Goal: Information Seeking & Learning: Check status

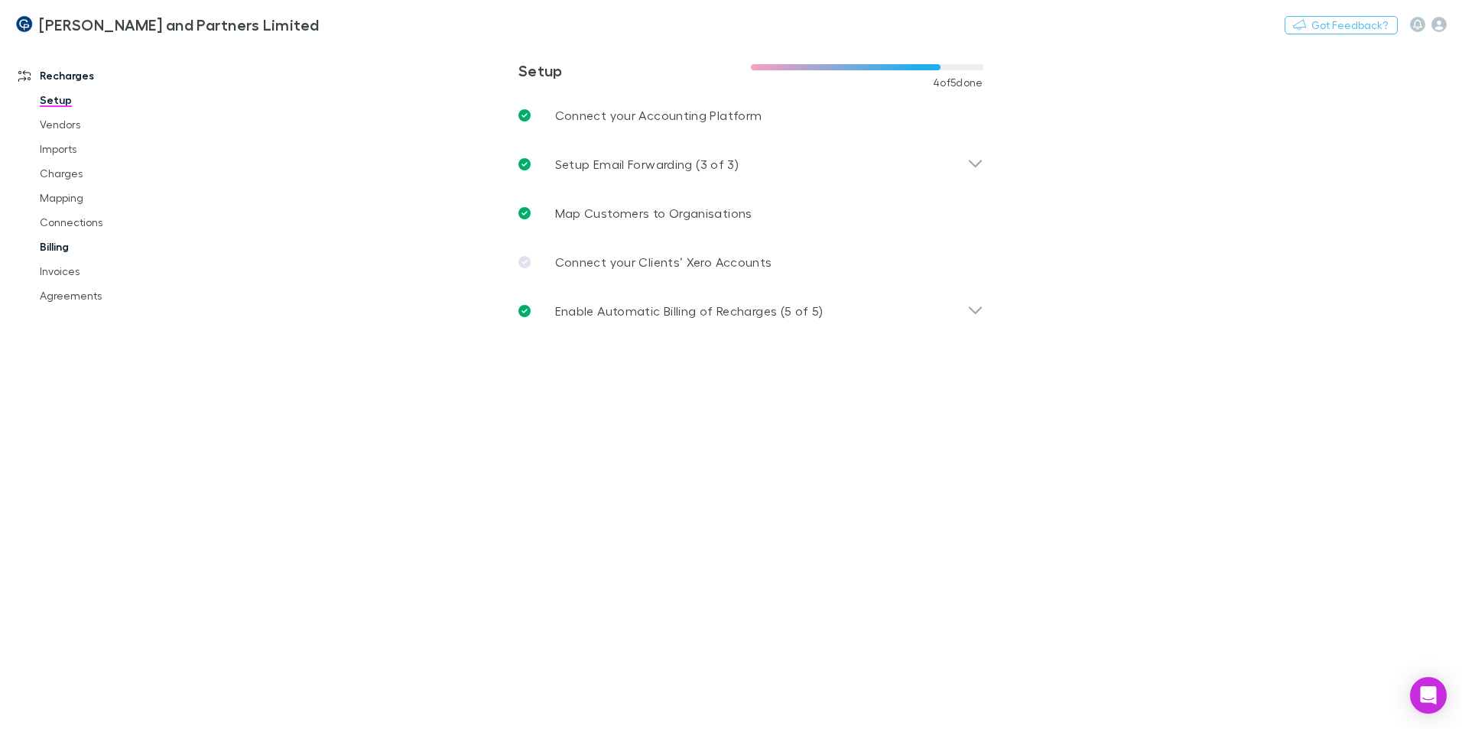
click at [67, 254] on link "Billing" at bounding box center [115, 247] width 182 height 24
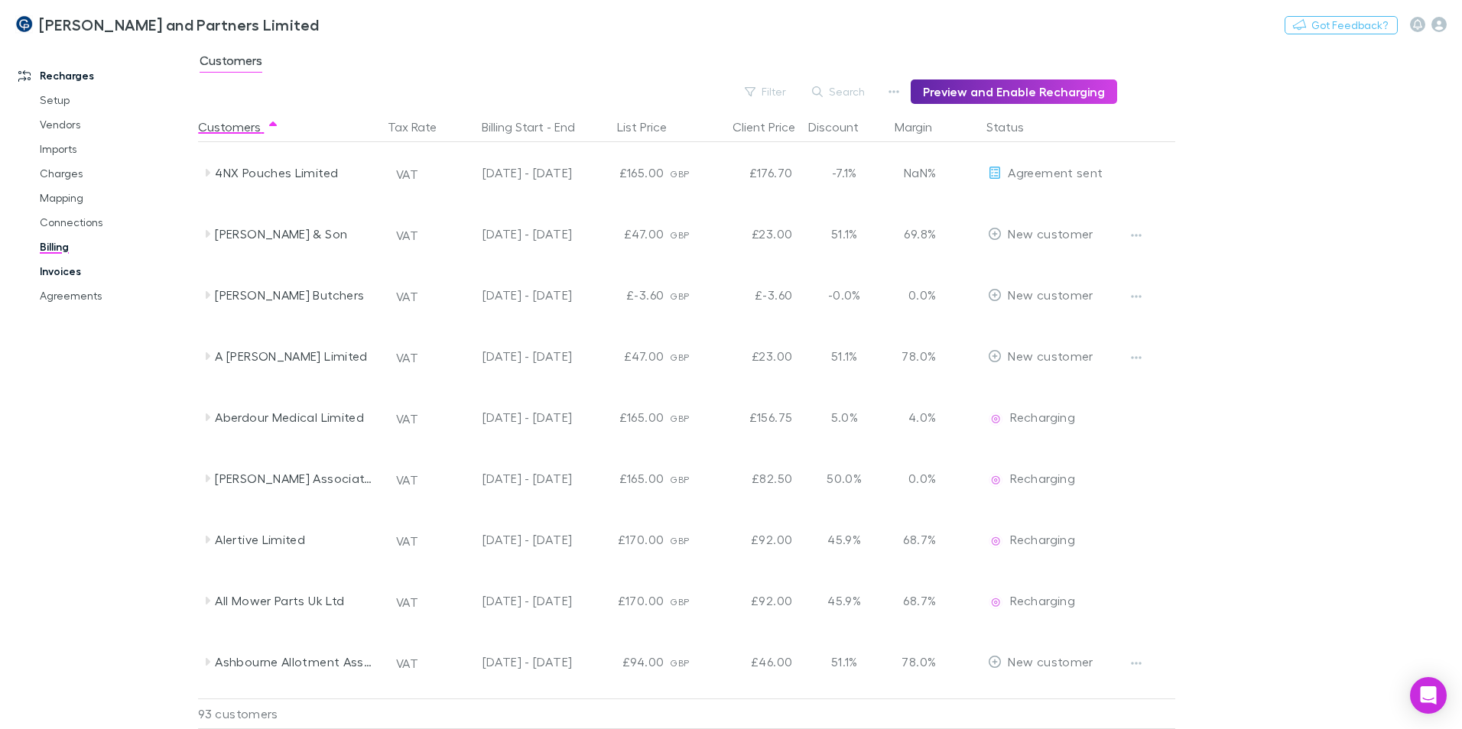
click at [64, 278] on link "Invoices" at bounding box center [115, 271] width 182 height 24
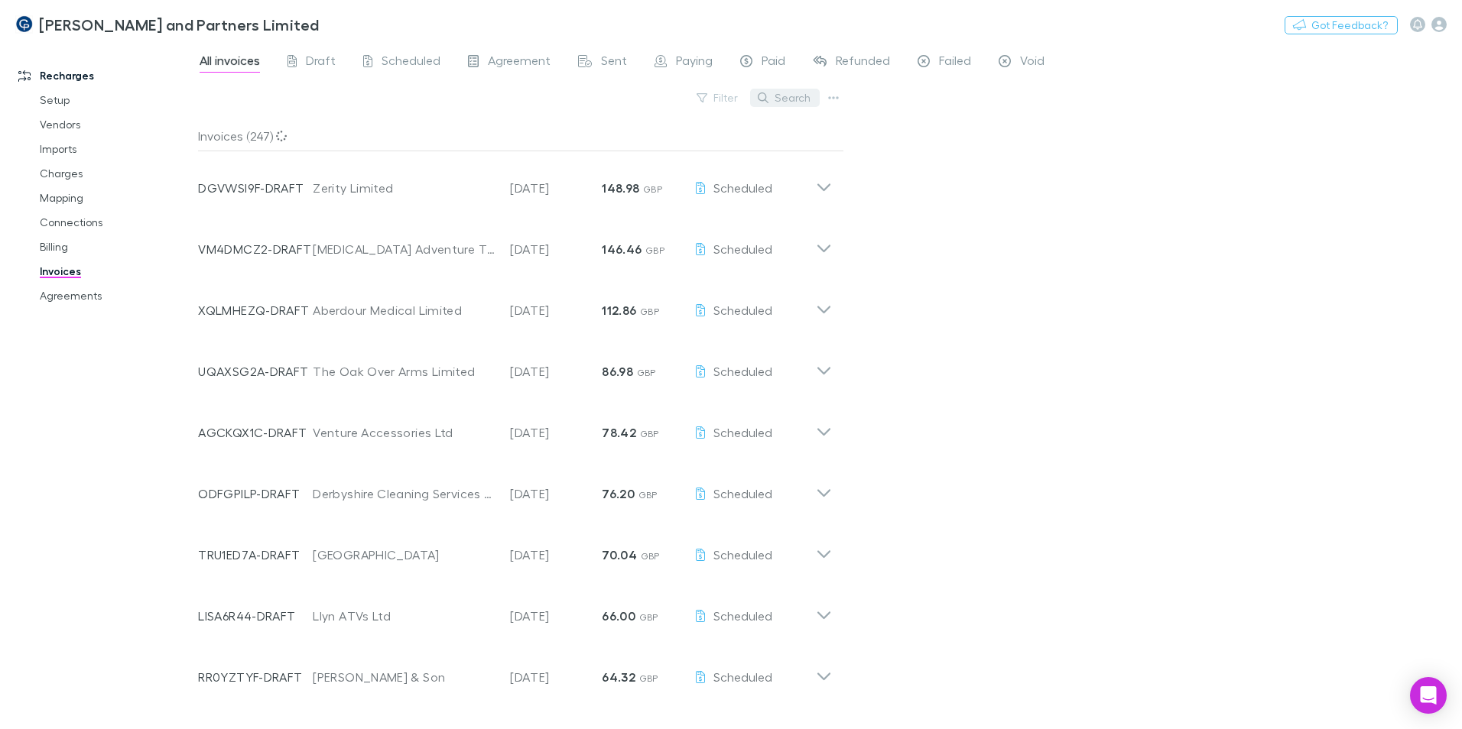
click at [797, 102] on button "Search" at bounding box center [785, 98] width 70 height 18
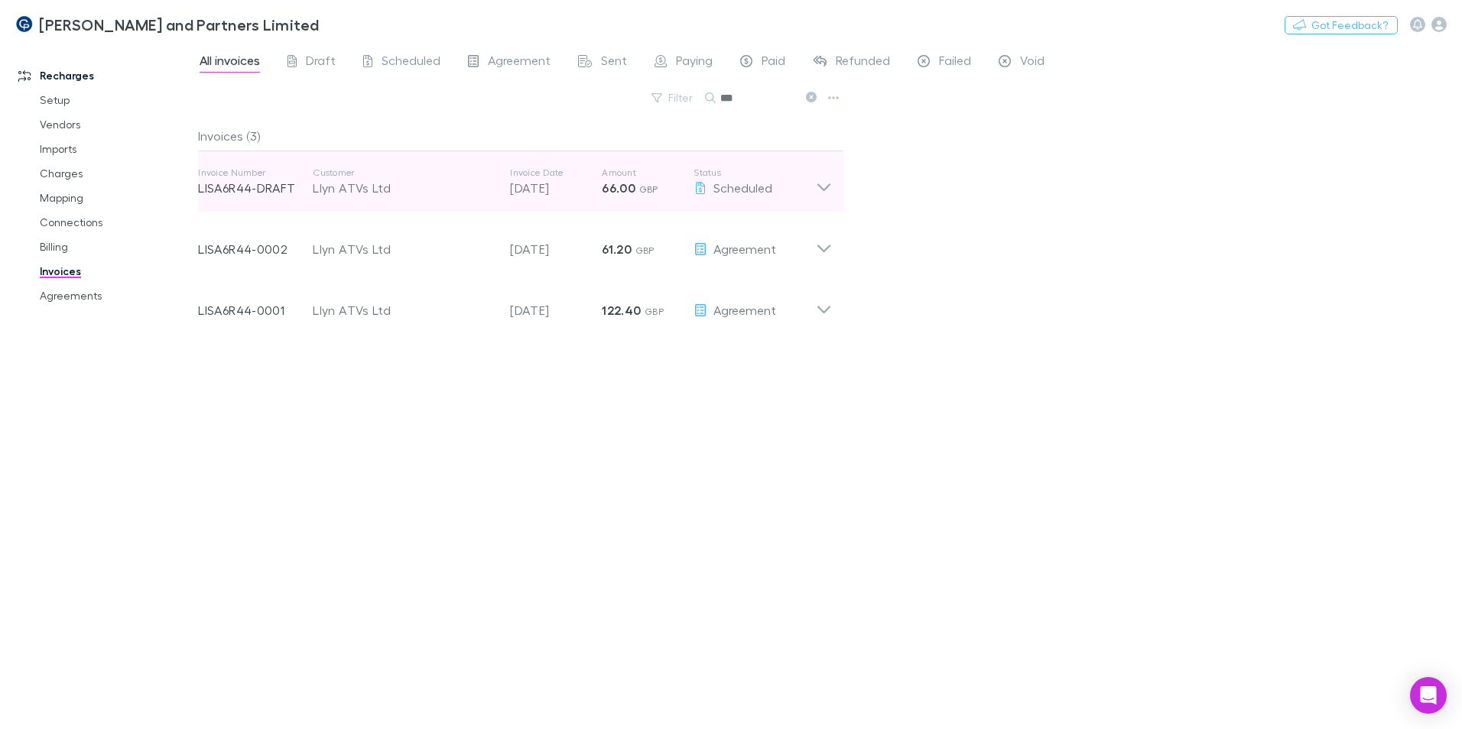
type input "***"
click at [419, 202] on div "Invoice Number LISA6R44-DRAFT Customer Llyn ATVs Ltd Invoice Date [DATE] Amount…" at bounding box center [507, 181] width 618 height 55
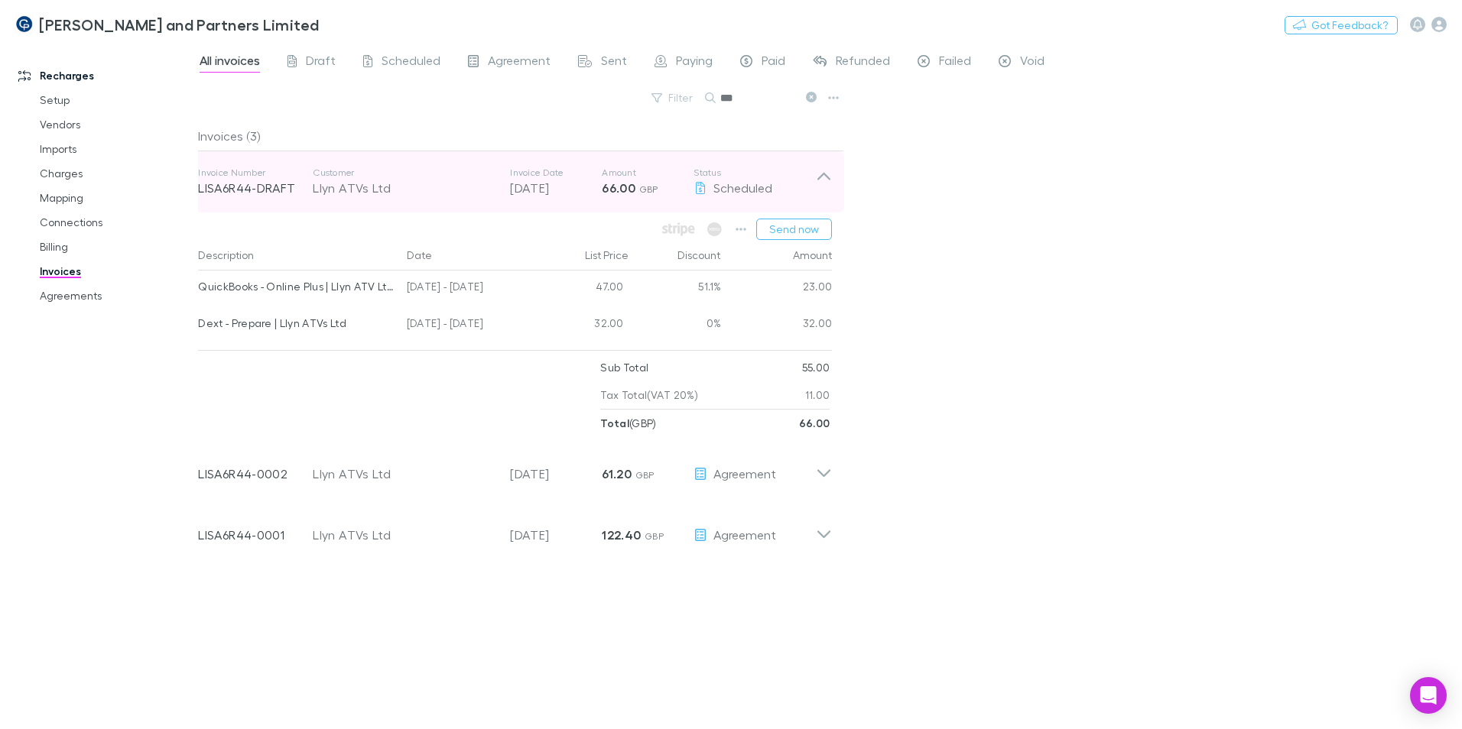
click at [437, 180] on div "Llyn ATVs Ltd" at bounding box center [404, 188] width 182 height 18
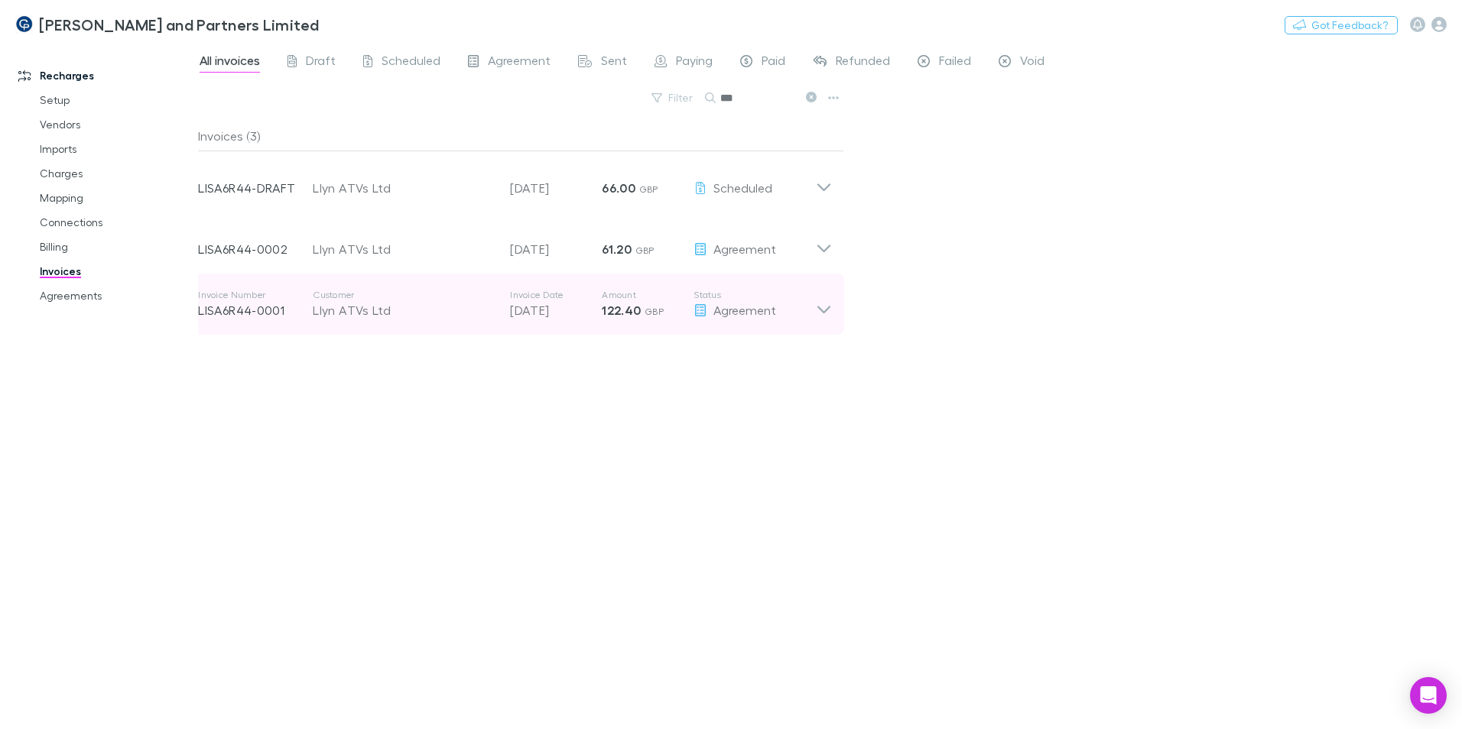
click at [409, 307] on div "Llyn ATVs Ltd" at bounding box center [404, 310] width 182 height 18
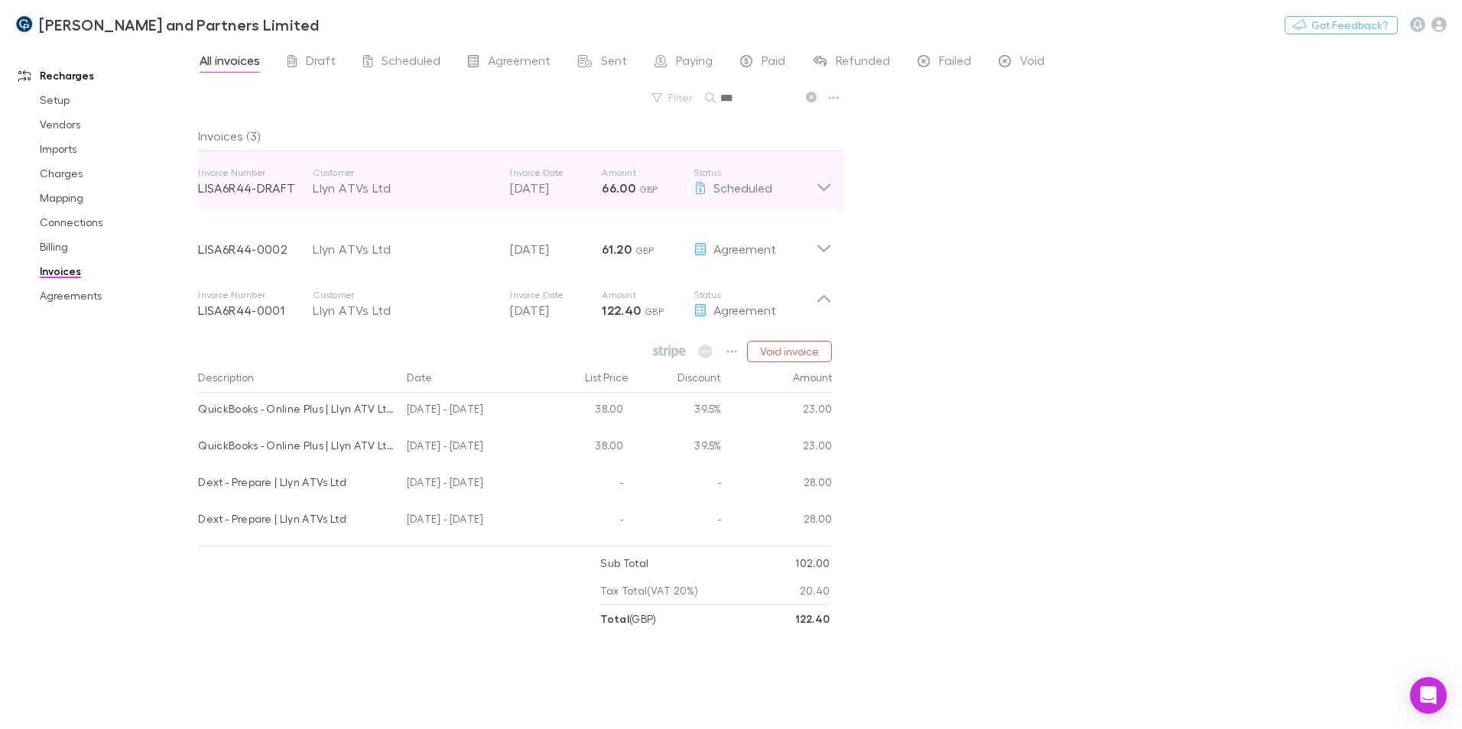
click at [407, 197] on div "Invoice Number LISA6R44-DRAFT Customer Llyn ATVs Ltd Invoice Date [DATE] Amount…" at bounding box center [507, 181] width 618 height 55
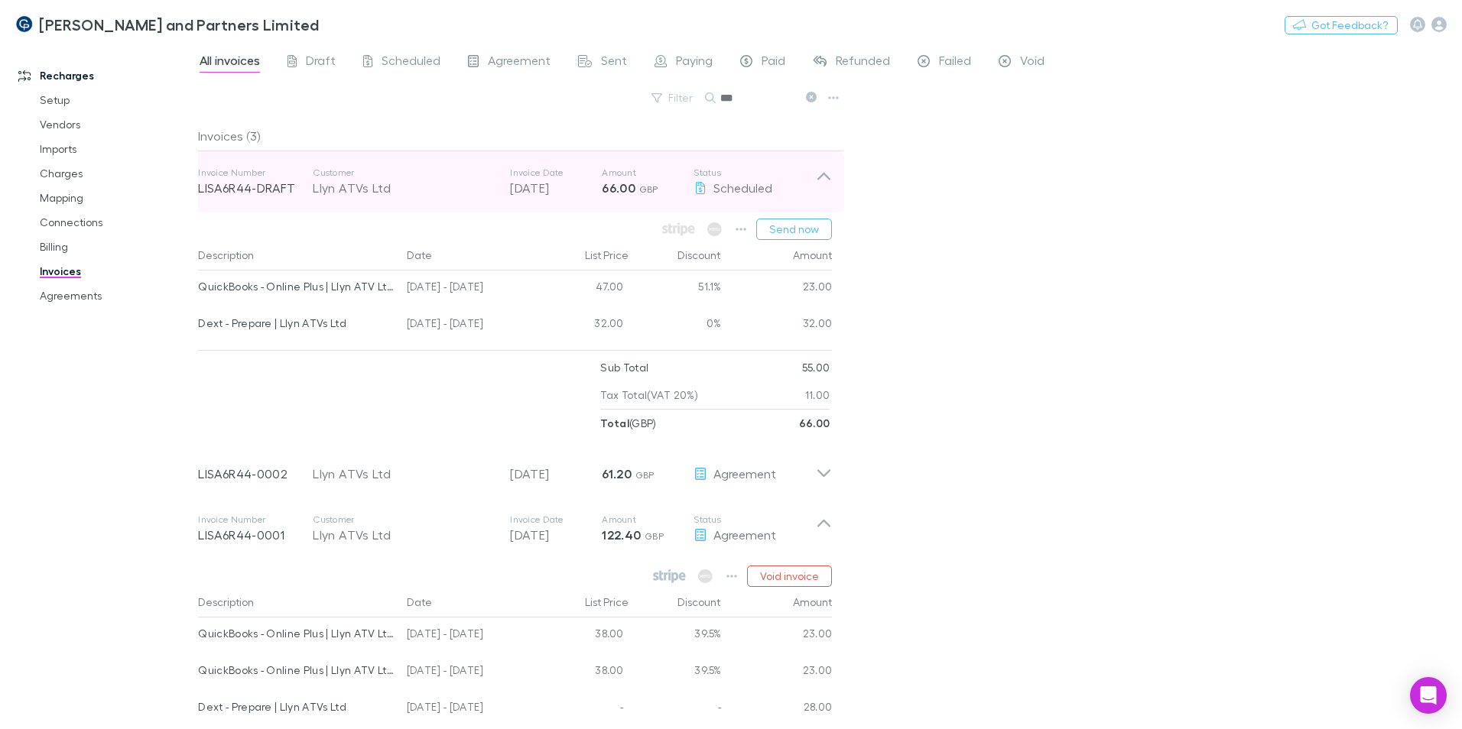
click at [413, 193] on div "Llyn ATVs Ltd" at bounding box center [404, 188] width 182 height 18
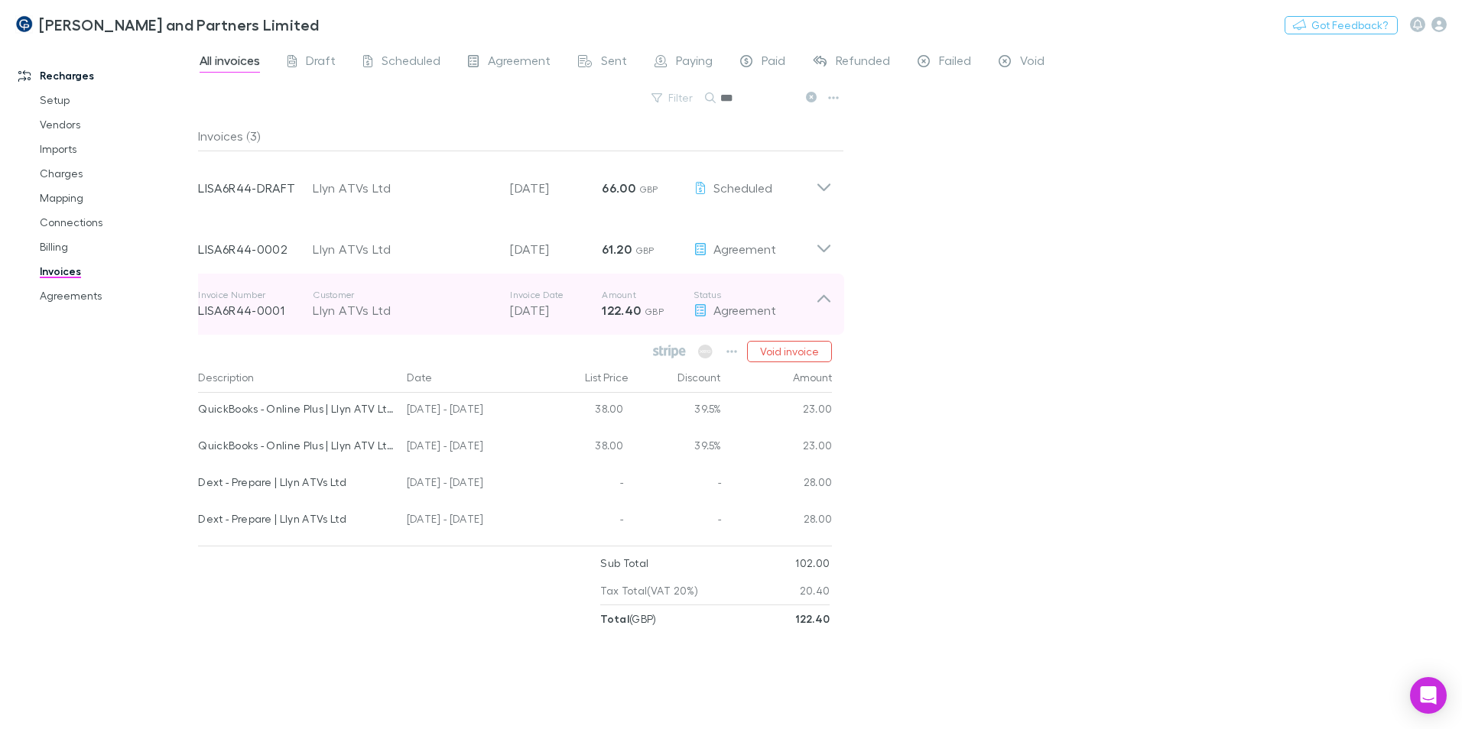
click at [419, 302] on div "Llyn ATVs Ltd" at bounding box center [404, 310] width 182 height 18
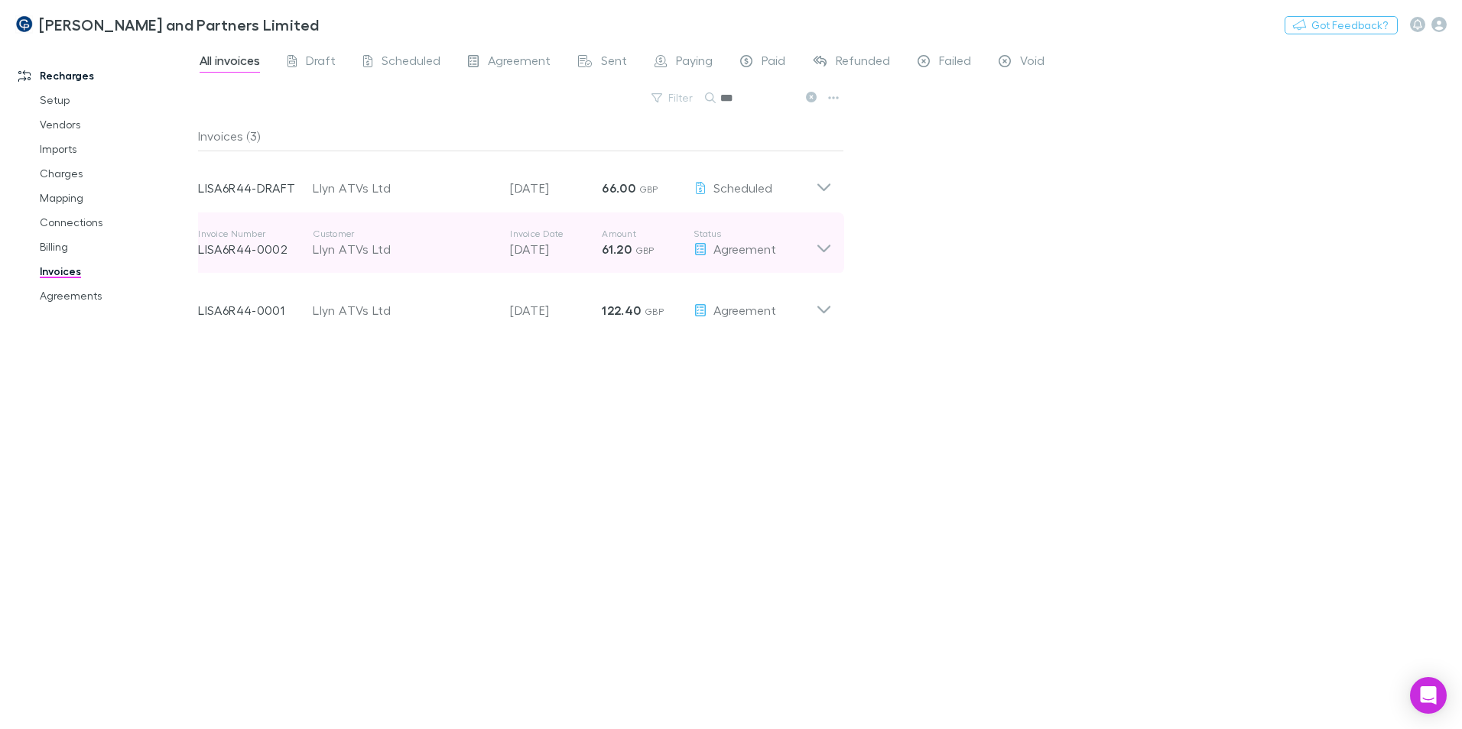
click at [827, 241] on icon at bounding box center [824, 243] width 16 height 31
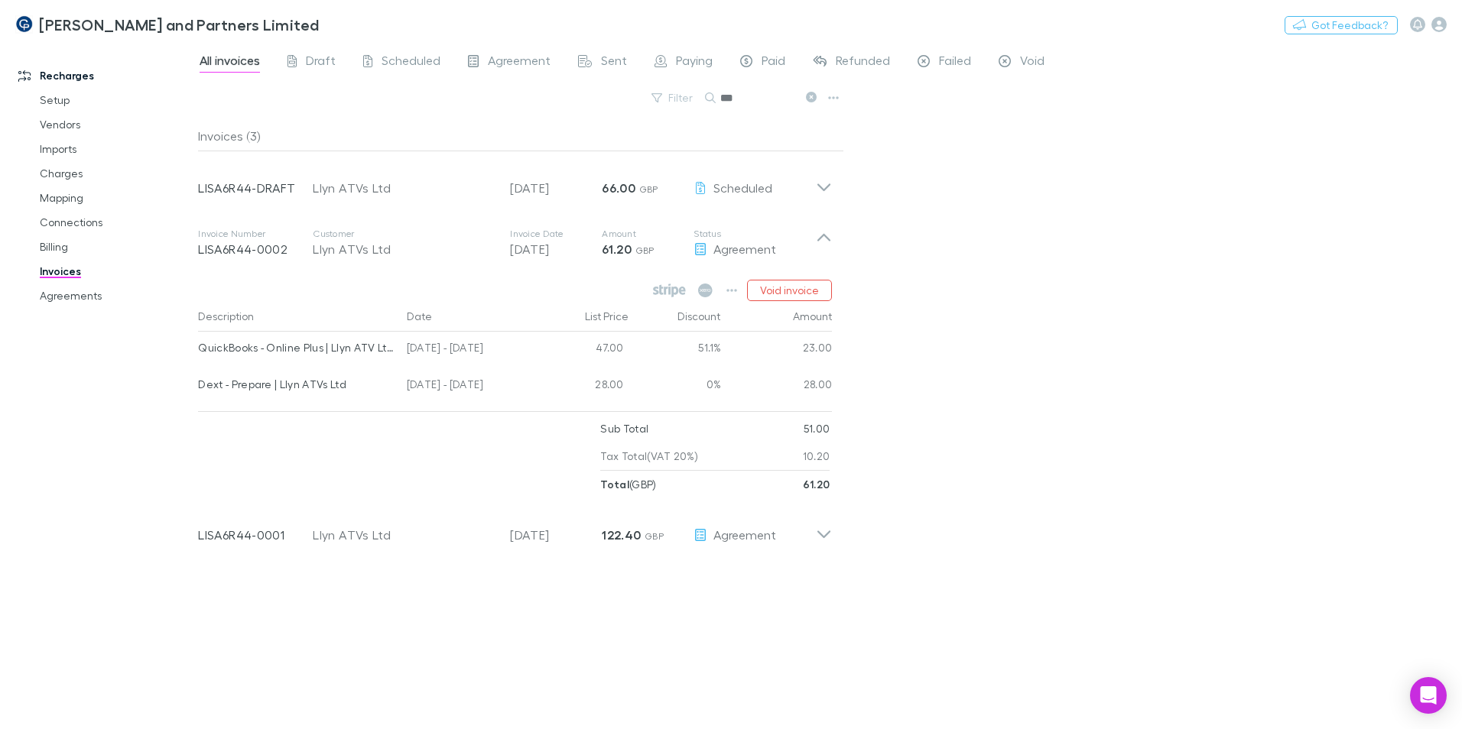
click at [60, 270] on link "Invoices" at bounding box center [115, 271] width 182 height 24
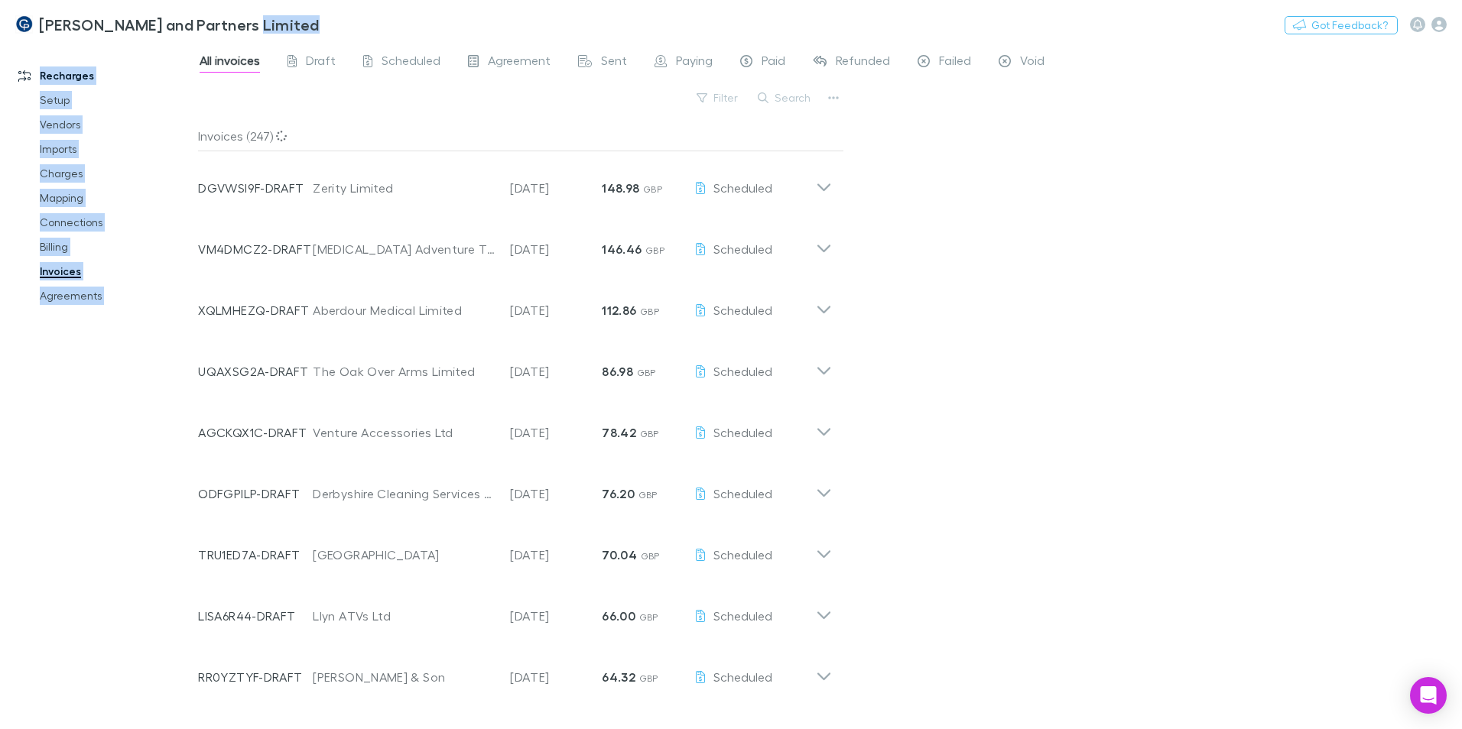
click at [405, 48] on div "[PERSON_NAME] and Partners Limited Nothing Got Feedback? Recharges Setup Vendor…" at bounding box center [731, 364] width 1462 height 729
drag, startPoint x: 405, startPoint y: 48, endPoint x: 396, endPoint y: 59, distance: 14.1
click at [396, 59] on span "Scheduled" at bounding box center [410, 63] width 59 height 20
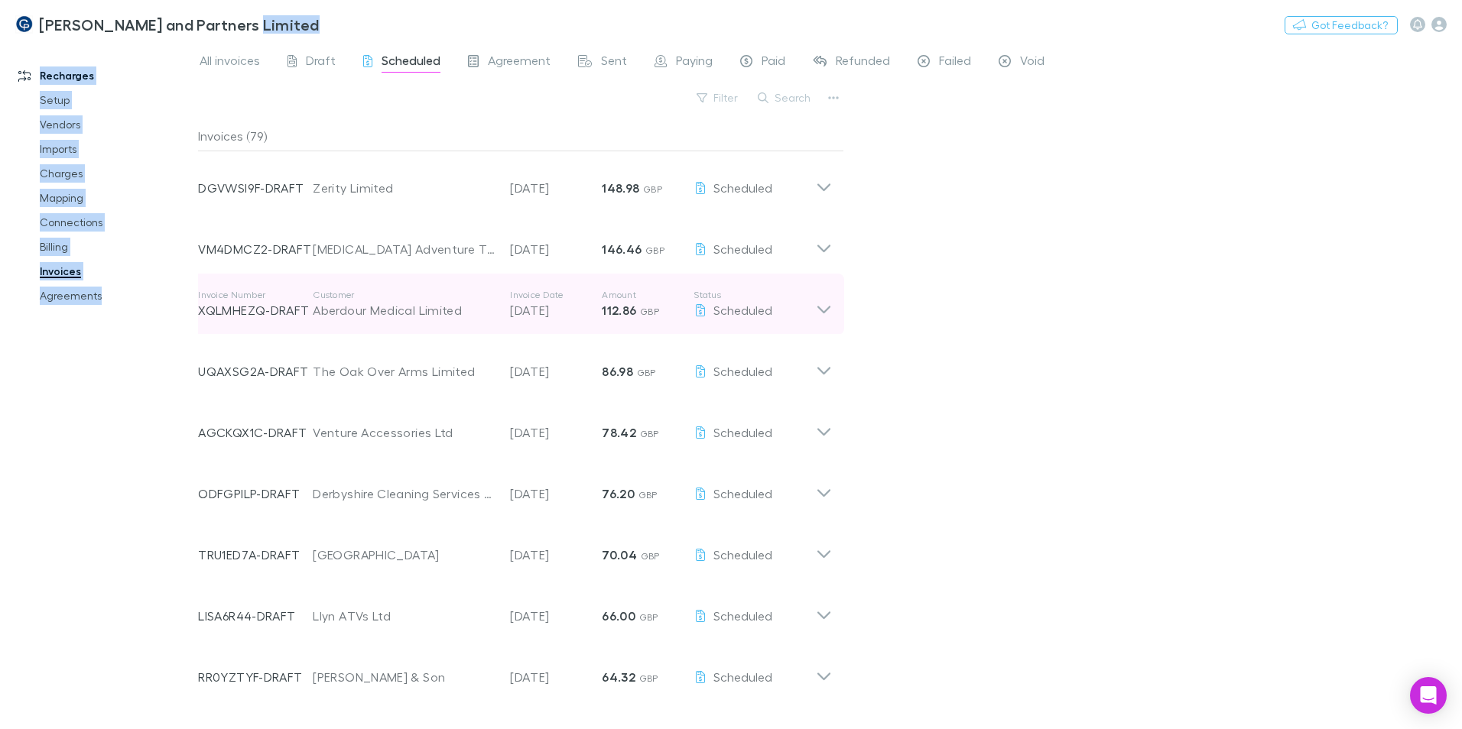
click at [398, 313] on div "Aberdour Medical Limited" at bounding box center [404, 310] width 182 height 18
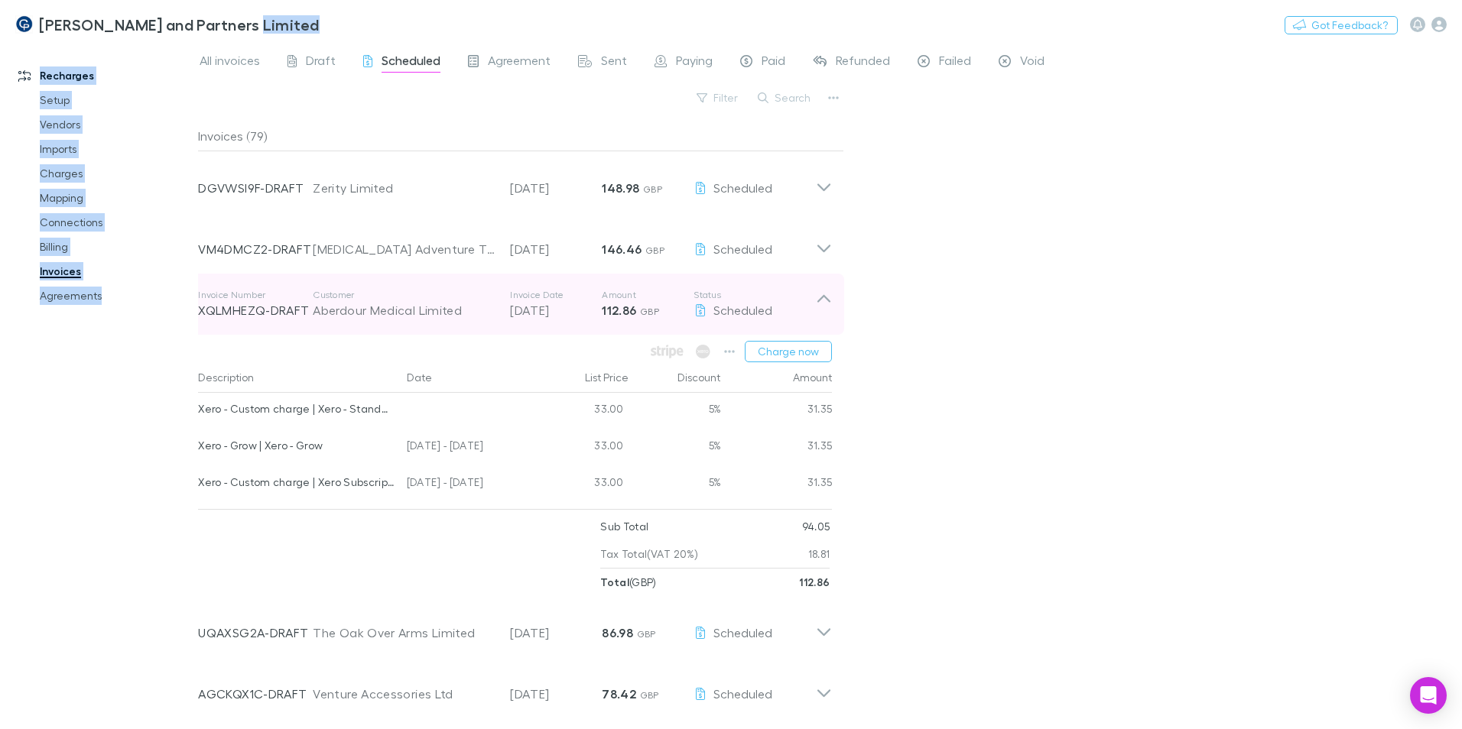
click at [398, 313] on div "Aberdour Medical Limited" at bounding box center [404, 310] width 182 height 18
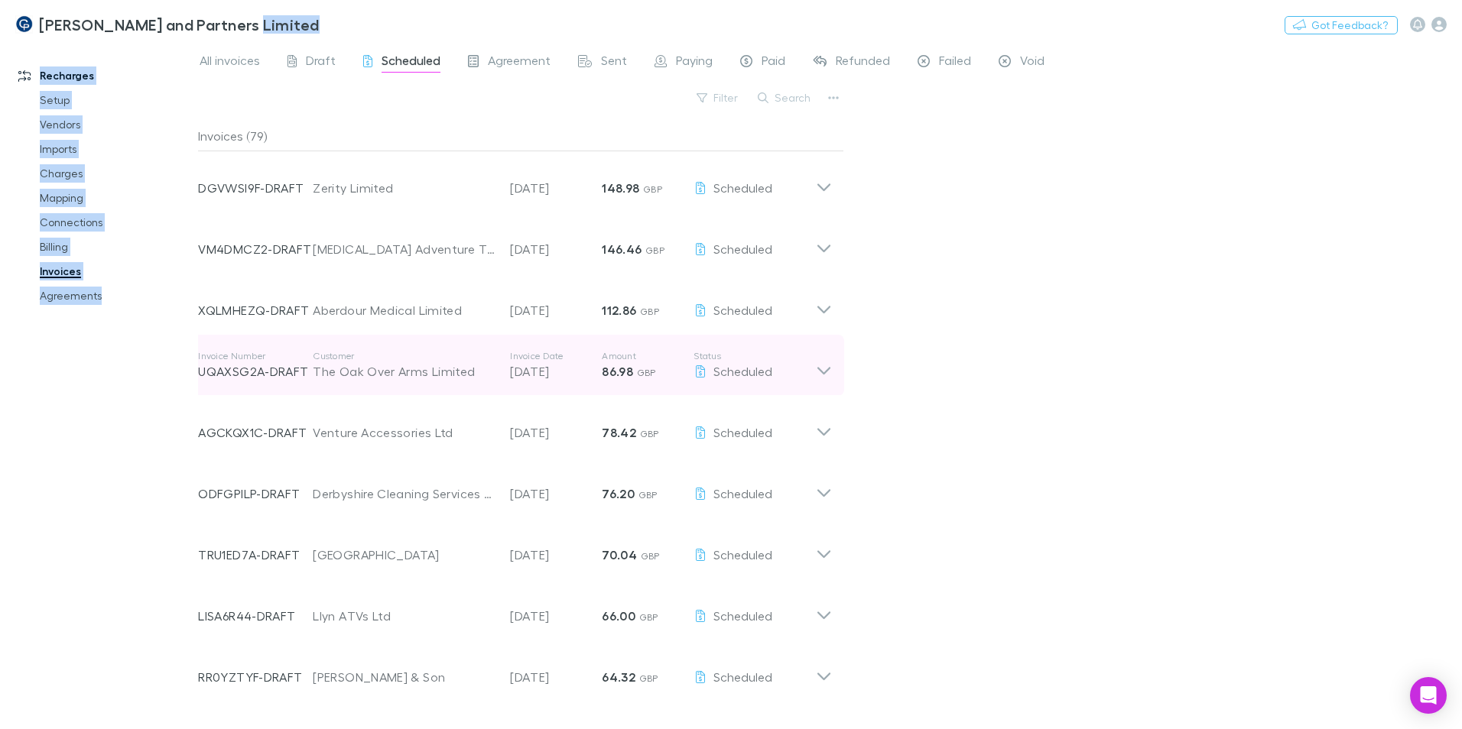
click at [401, 370] on div "The Oak Over Arms Limited" at bounding box center [404, 371] width 182 height 18
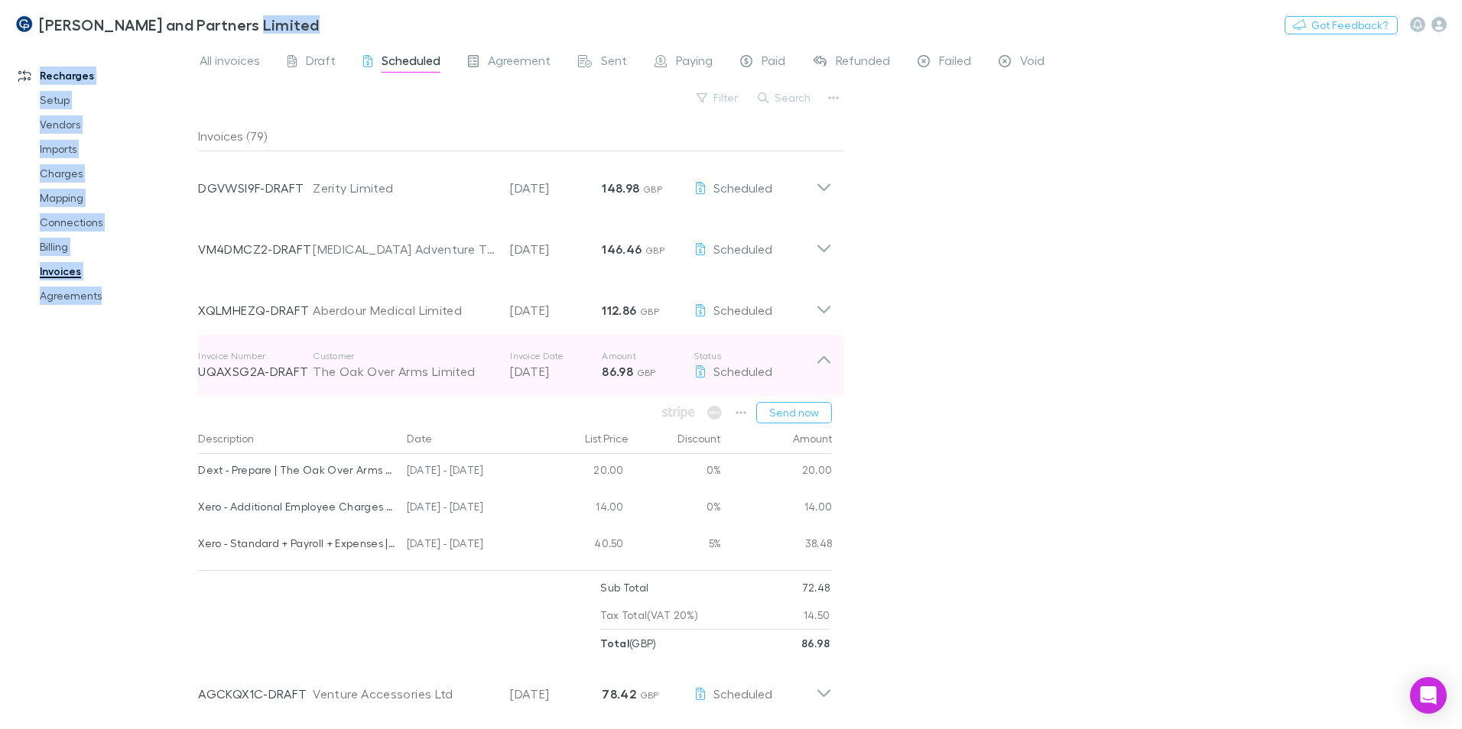
click at [394, 368] on div "The Oak Over Arms Limited" at bounding box center [404, 371] width 182 height 18
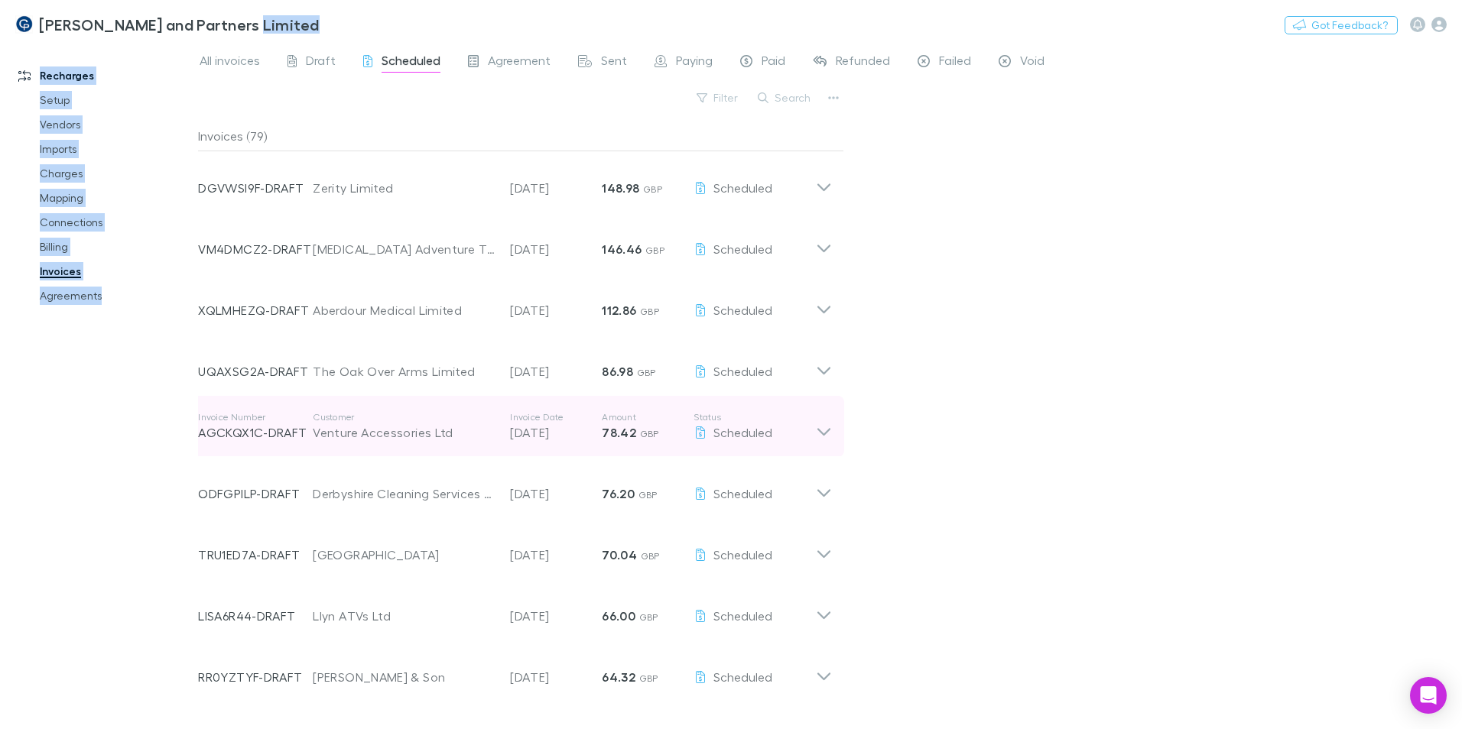
click at [377, 430] on div "Venture Accessories Ltd" at bounding box center [404, 433] width 182 height 18
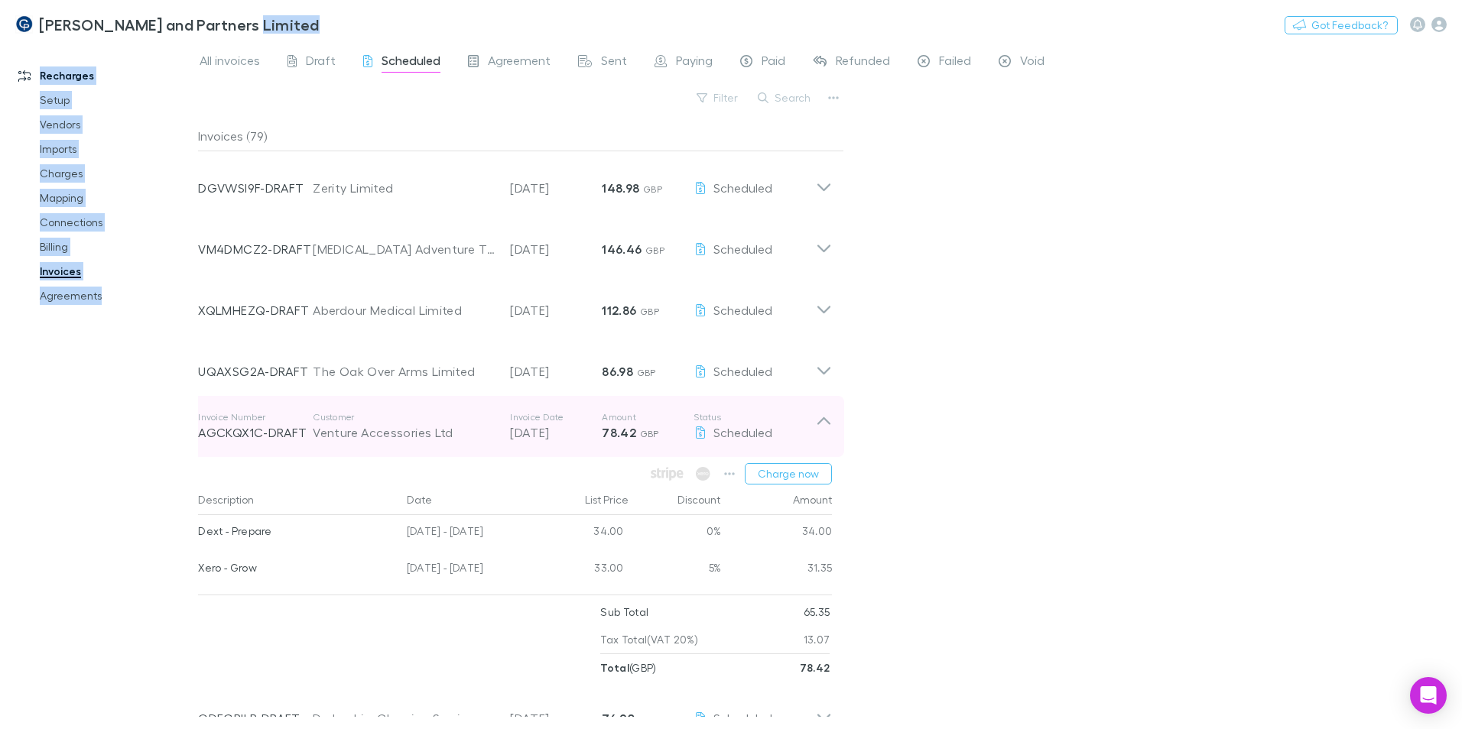
click at [360, 423] on p "Customer" at bounding box center [404, 417] width 182 height 12
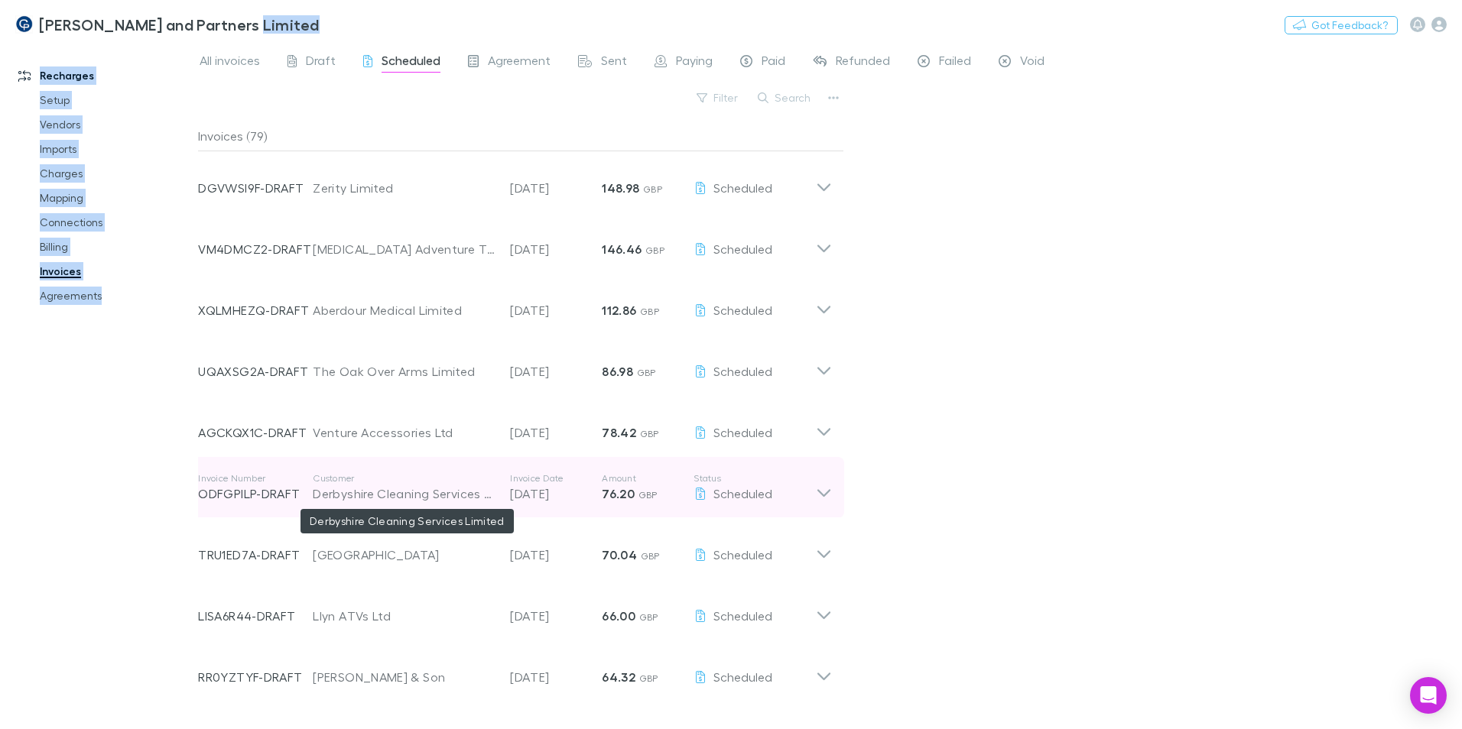
click at [382, 496] on div "Derbyshire Cleaning Services Limited" at bounding box center [404, 494] width 182 height 18
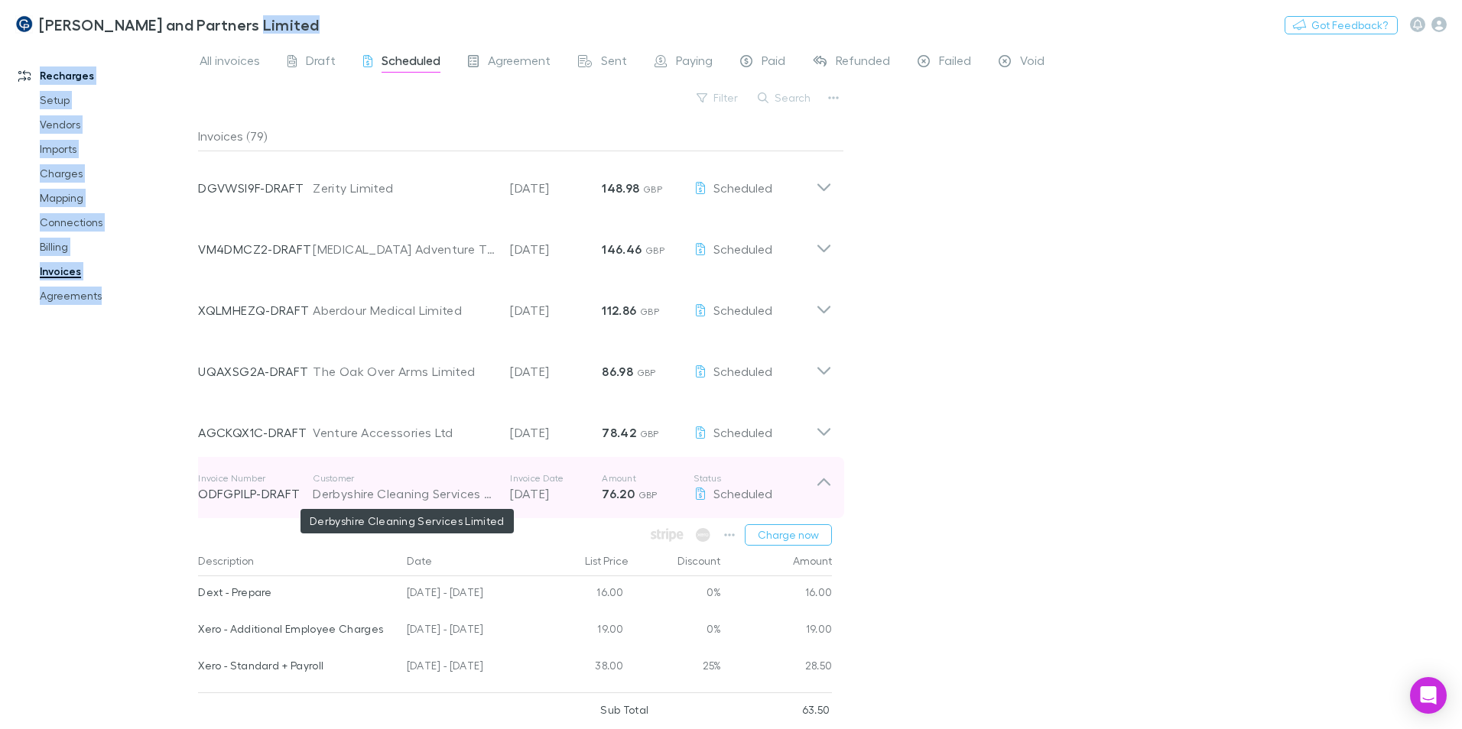
click at [427, 489] on div "Derbyshire Cleaning Services Limited" at bounding box center [404, 494] width 182 height 18
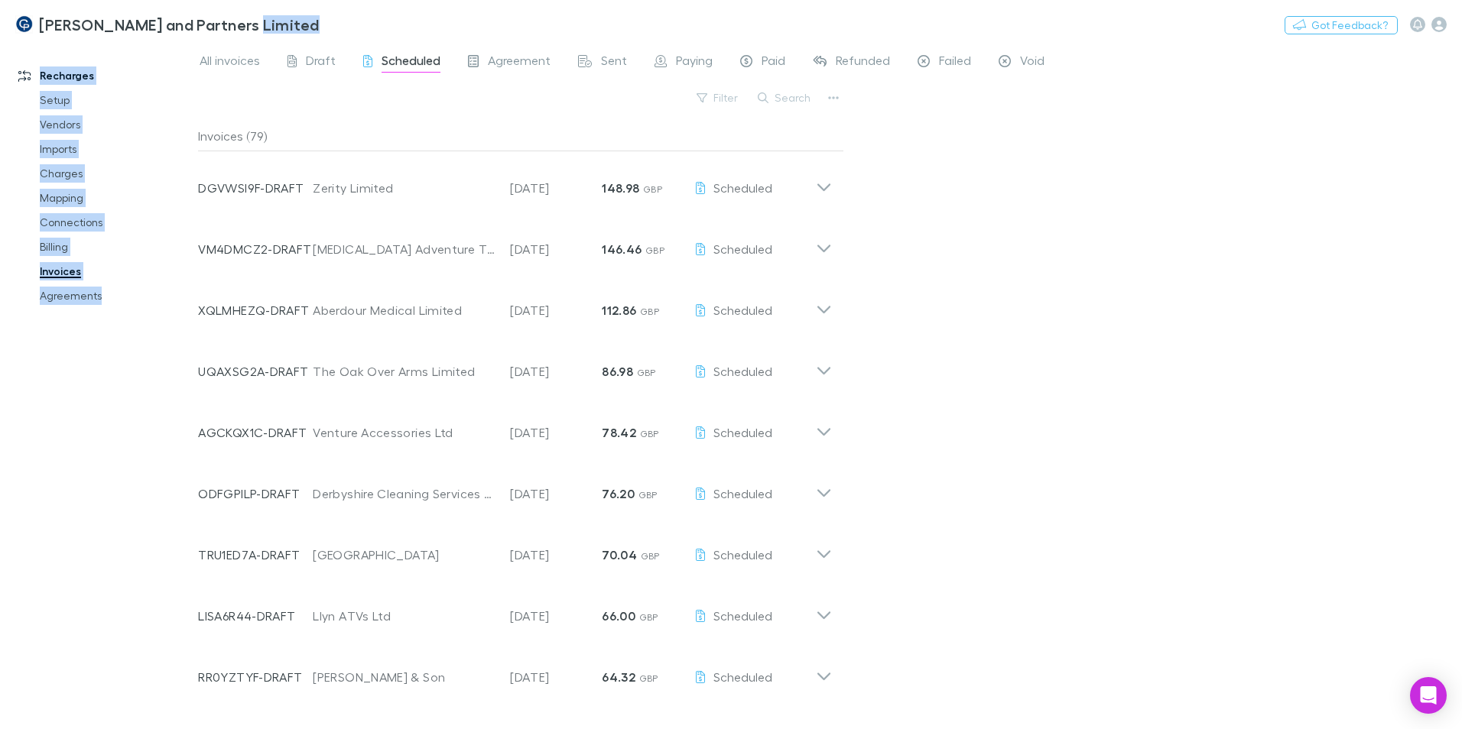
click at [87, 312] on div "Recharges Setup Vendors Imports Charges Mapping Connections Billing Invoices Ag…" at bounding box center [104, 382] width 209 height 668
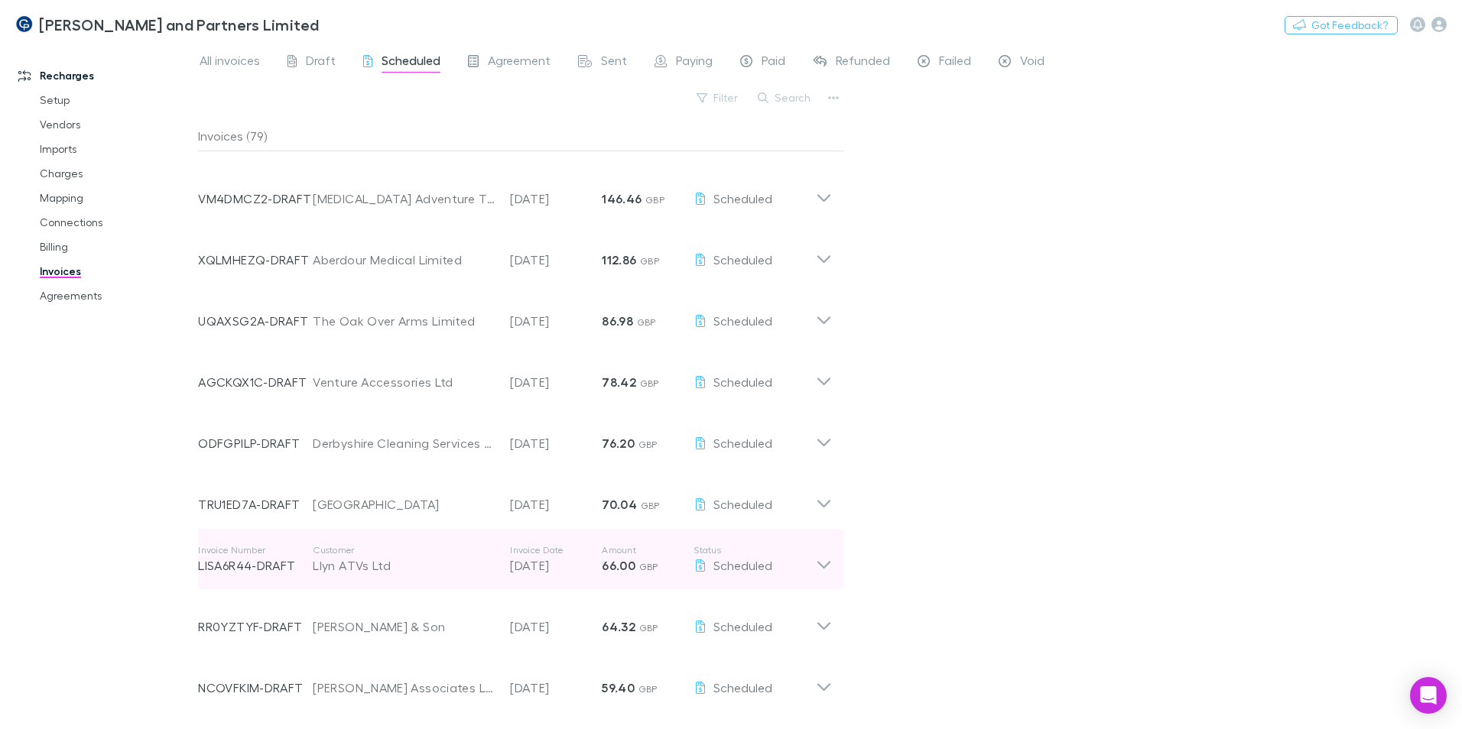
scroll to position [76, 0]
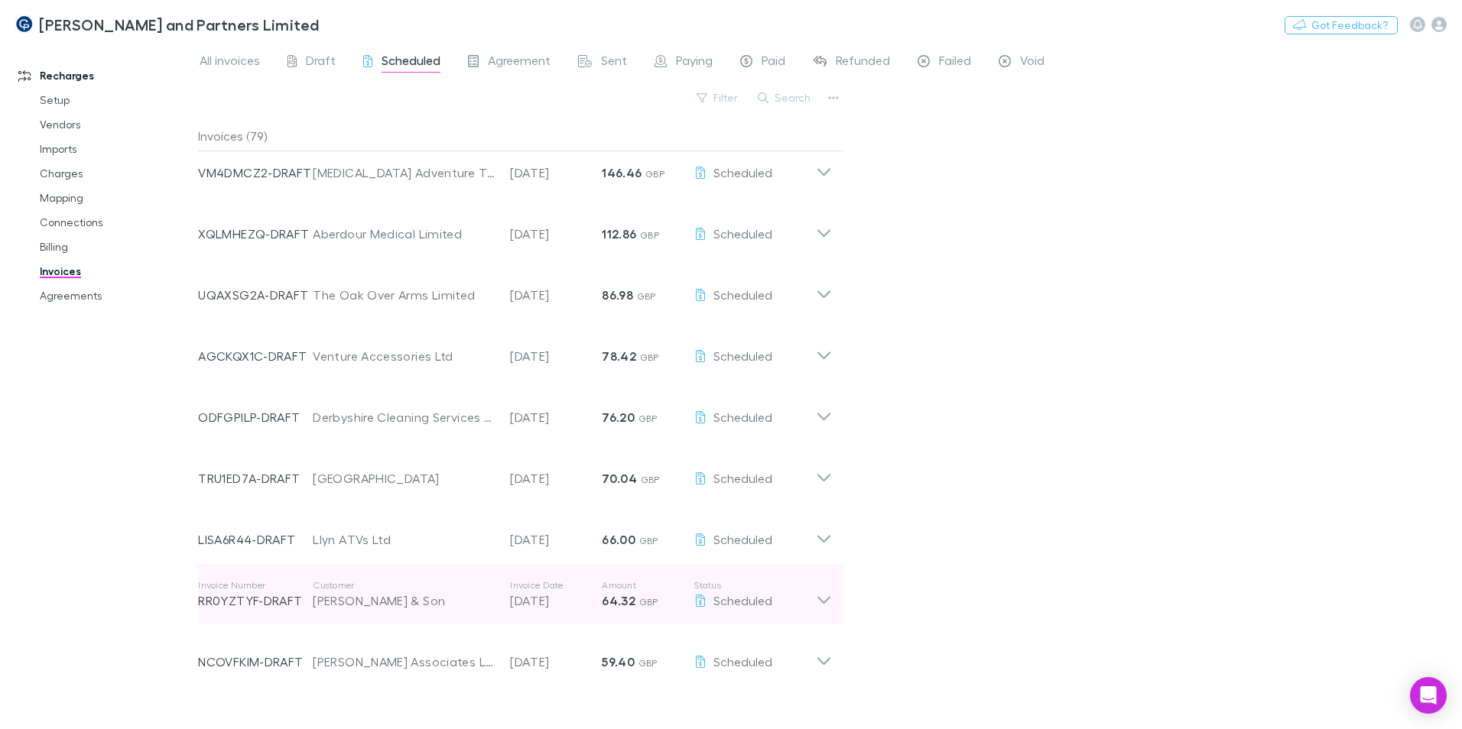
click at [419, 596] on div "[PERSON_NAME] & Son" at bounding box center [404, 601] width 182 height 18
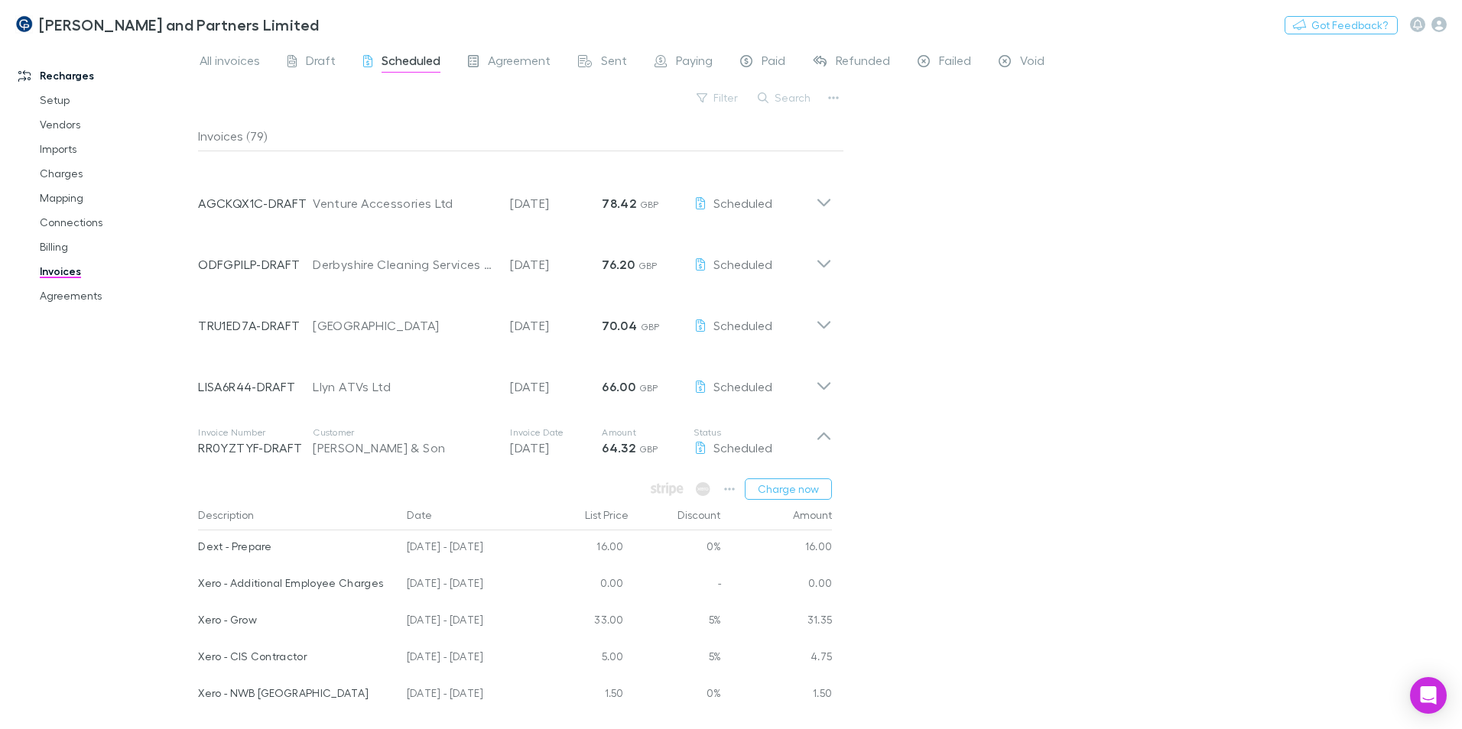
scroll to position [306, 0]
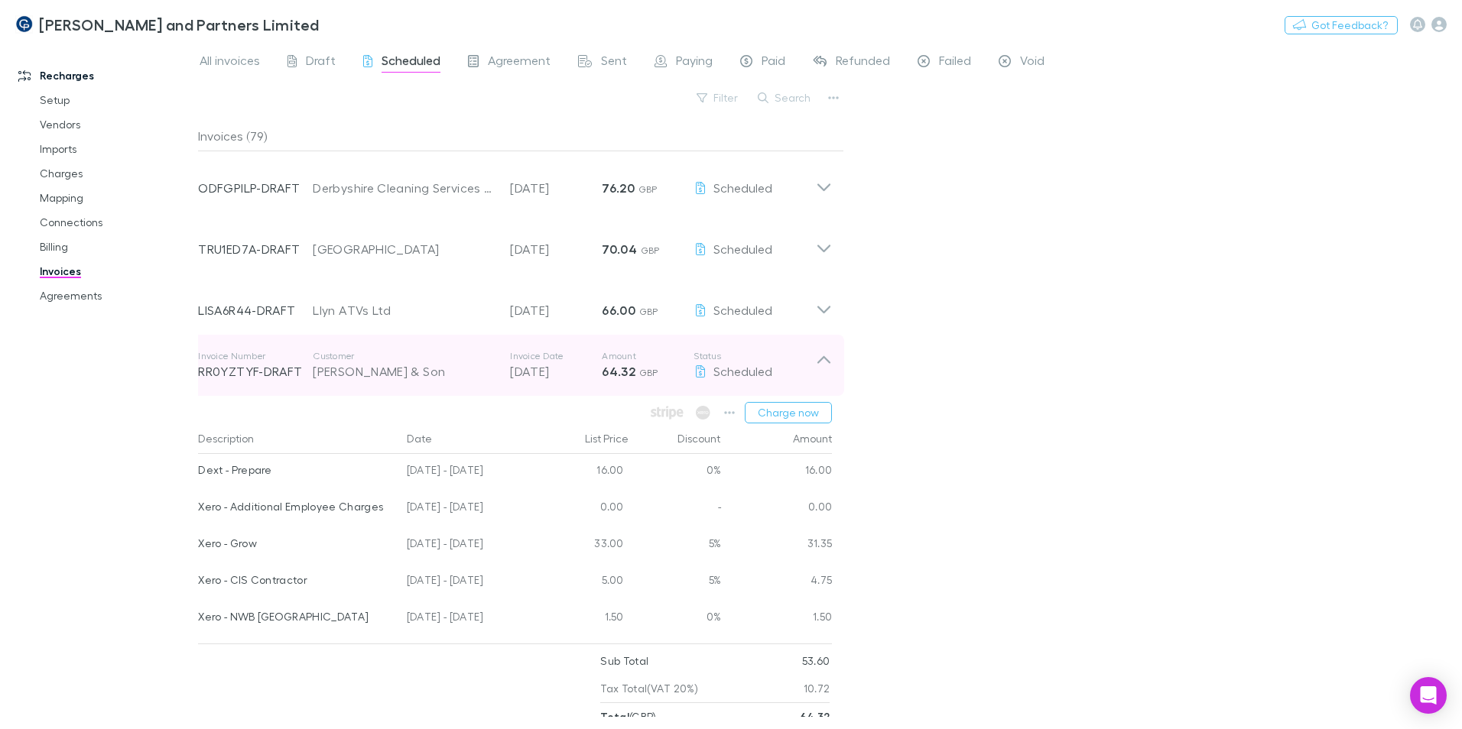
click at [391, 373] on div "[PERSON_NAME] & Son" at bounding box center [404, 371] width 182 height 18
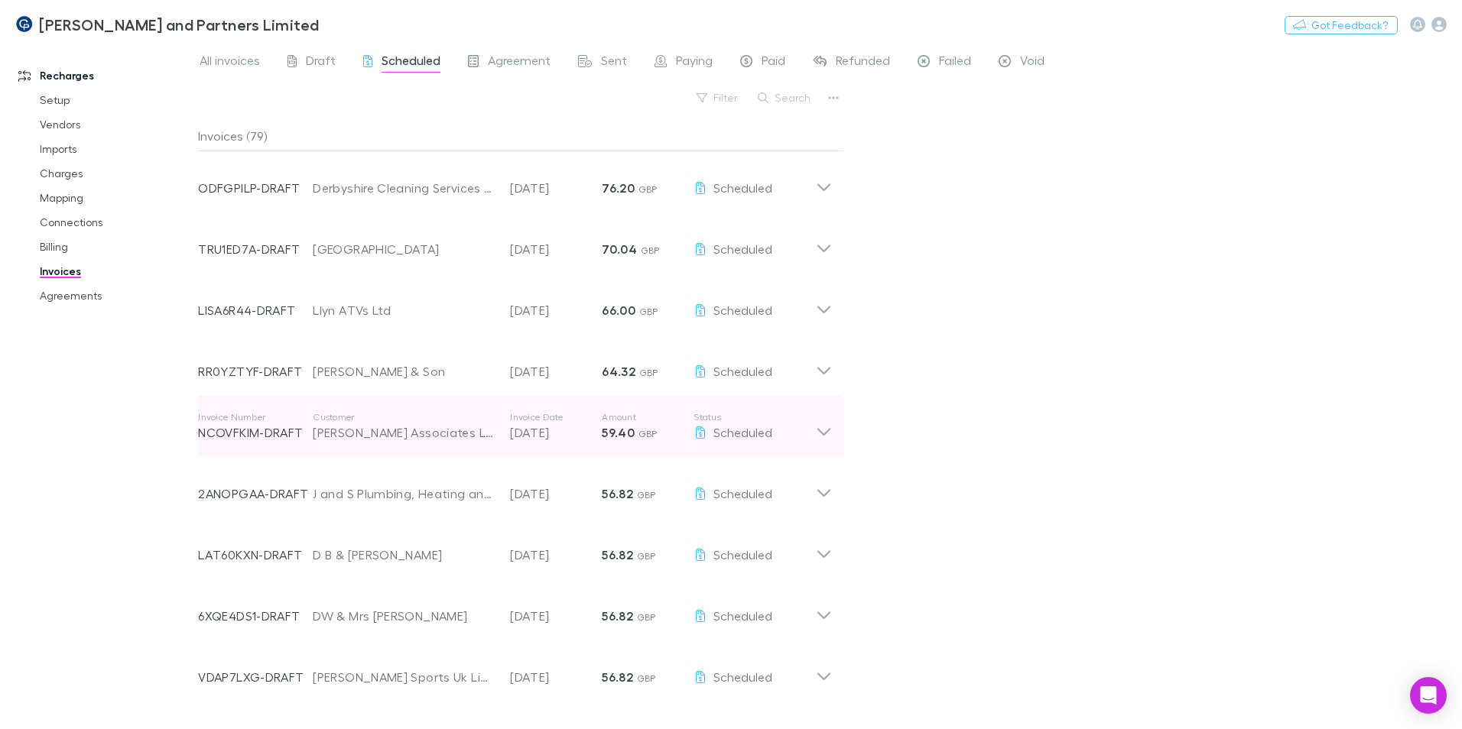
click at [398, 435] on div "[PERSON_NAME] Associates Limited" at bounding box center [404, 433] width 182 height 18
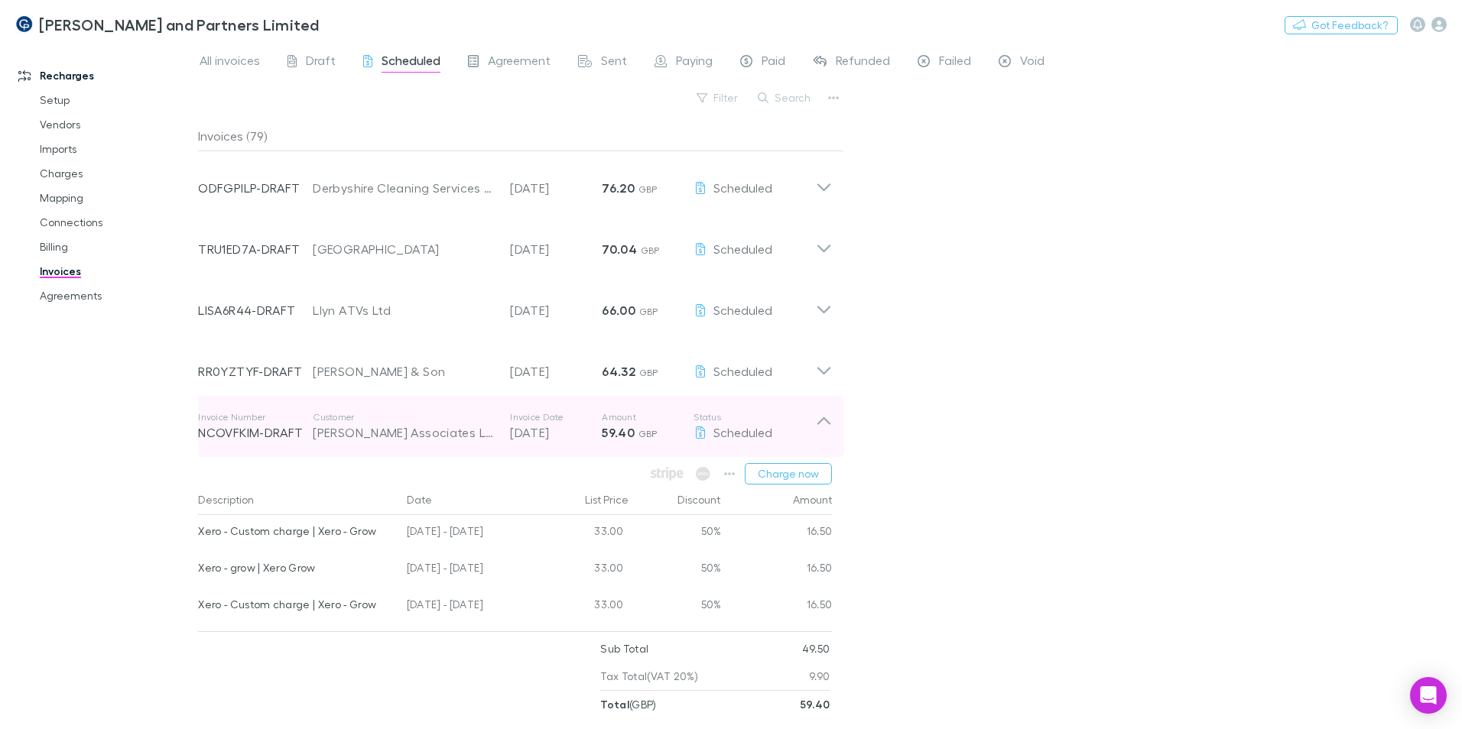
click at [396, 437] on div "[PERSON_NAME] Associates Limited" at bounding box center [404, 433] width 182 height 18
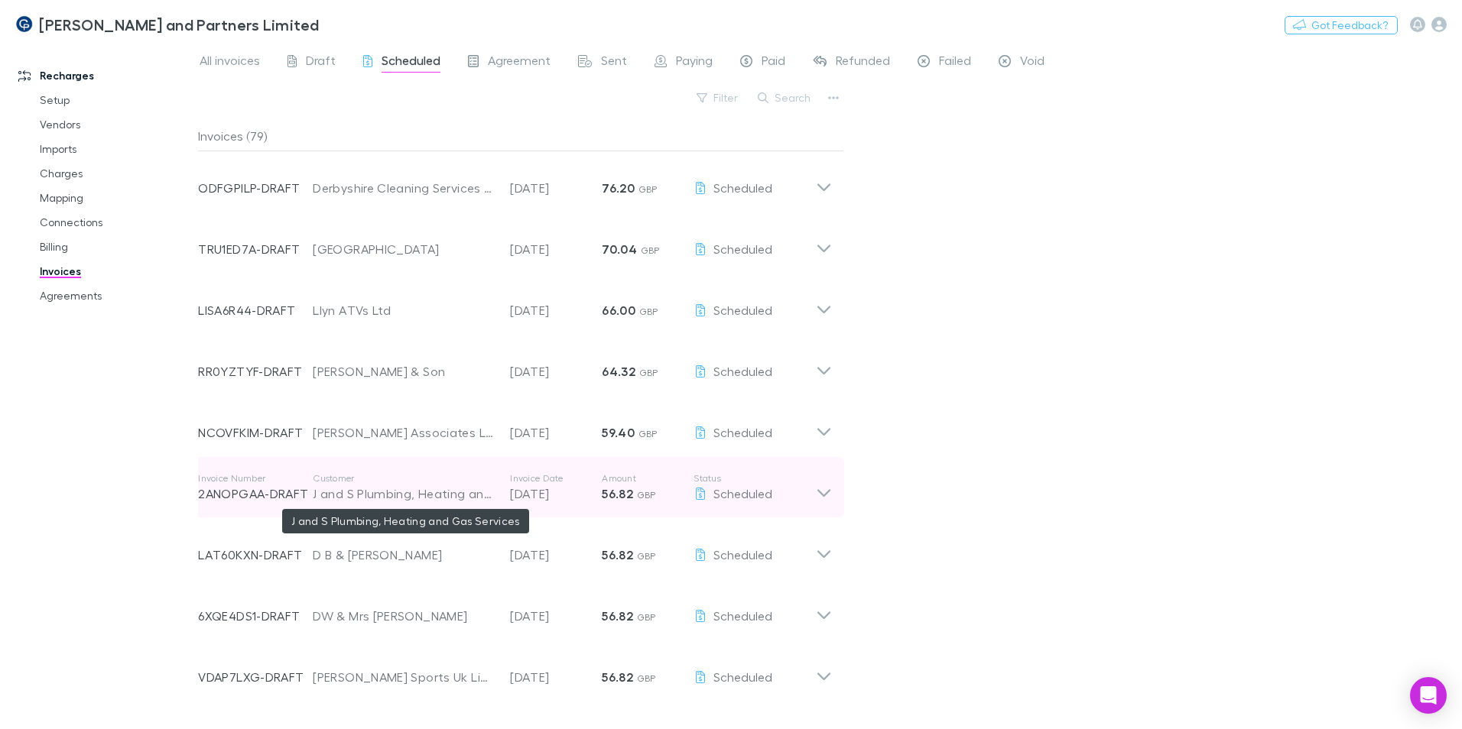
click at [418, 496] on div "J and S Plumbing, Heating and Gas Services" at bounding box center [404, 494] width 182 height 18
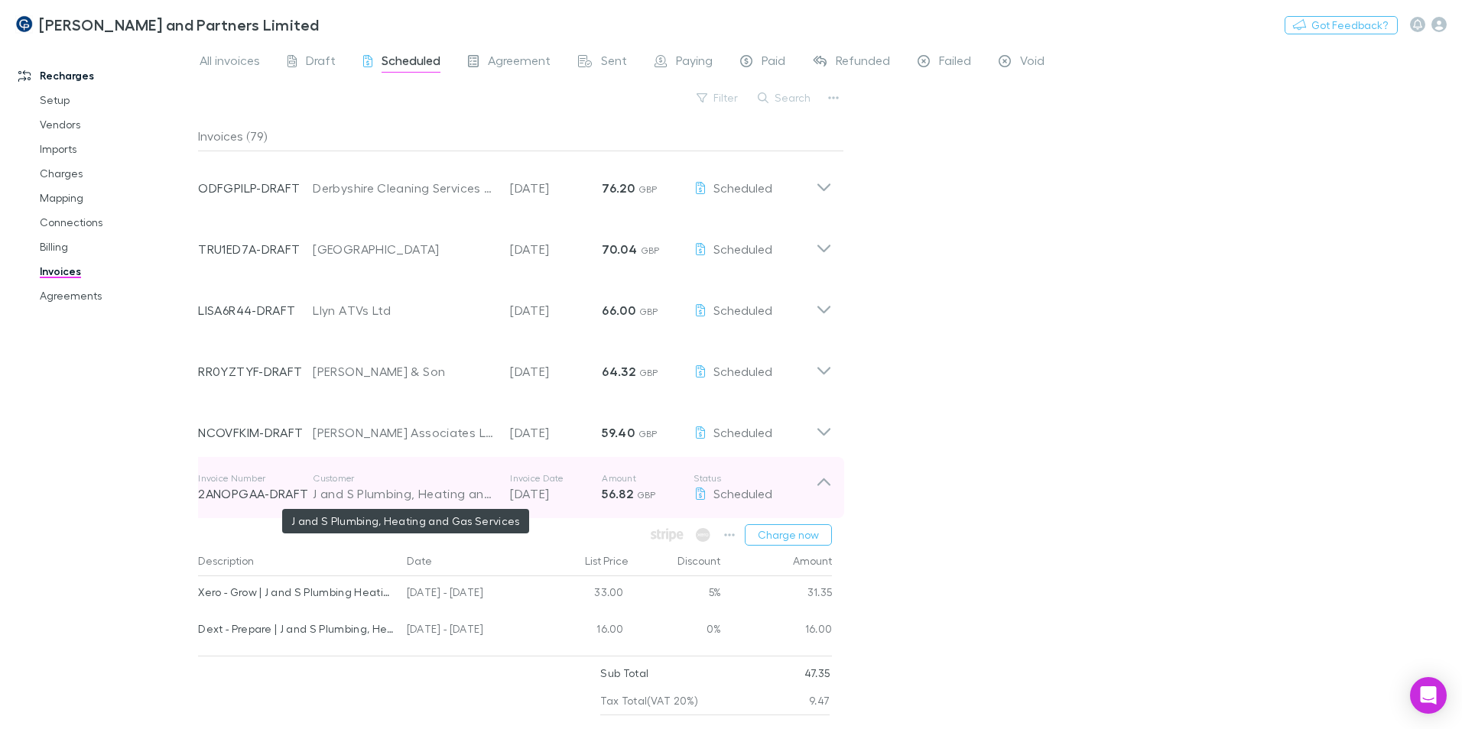
click at [404, 495] on div "J and S Plumbing, Heating and Gas Services" at bounding box center [404, 494] width 182 height 18
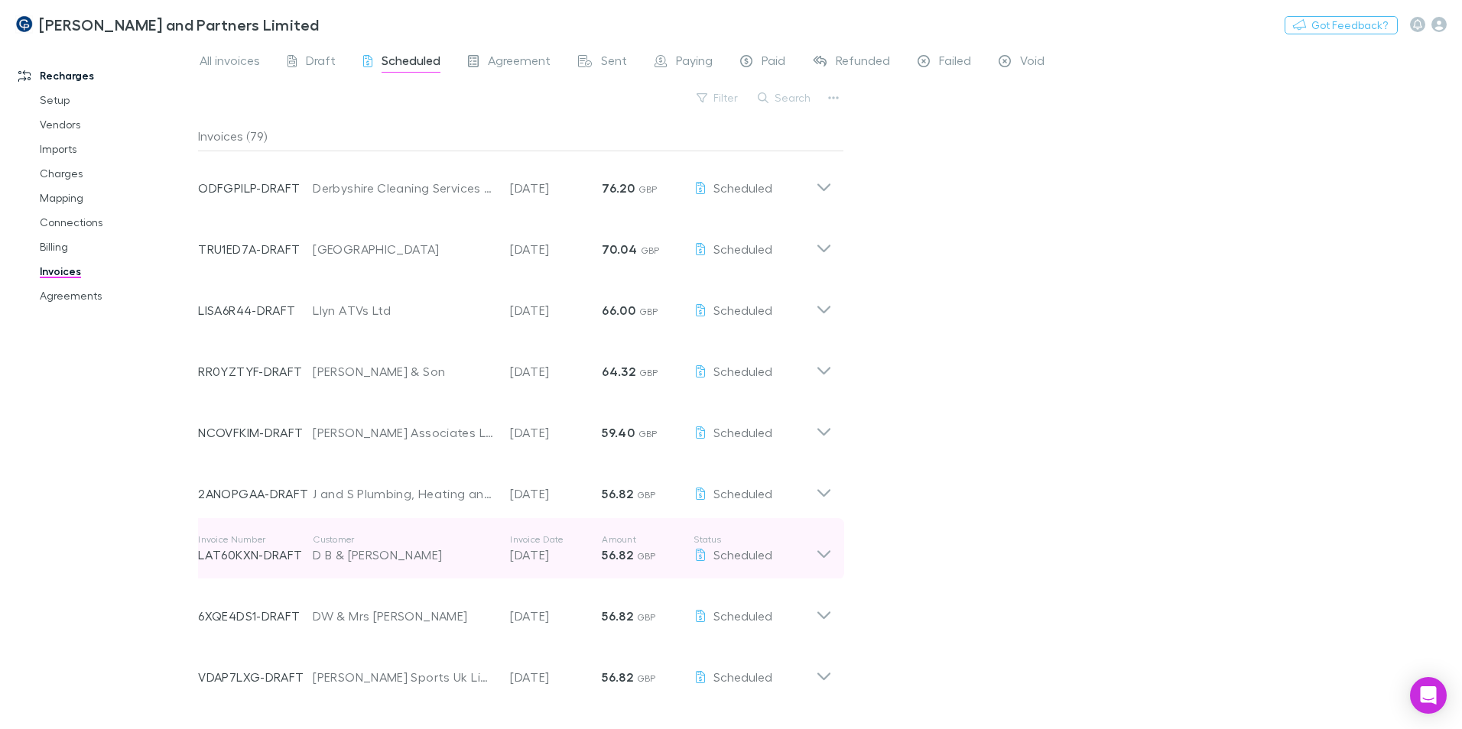
click at [394, 560] on div "D B & [PERSON_NAME]" at bounding box center [404, 555] width 182 height 18
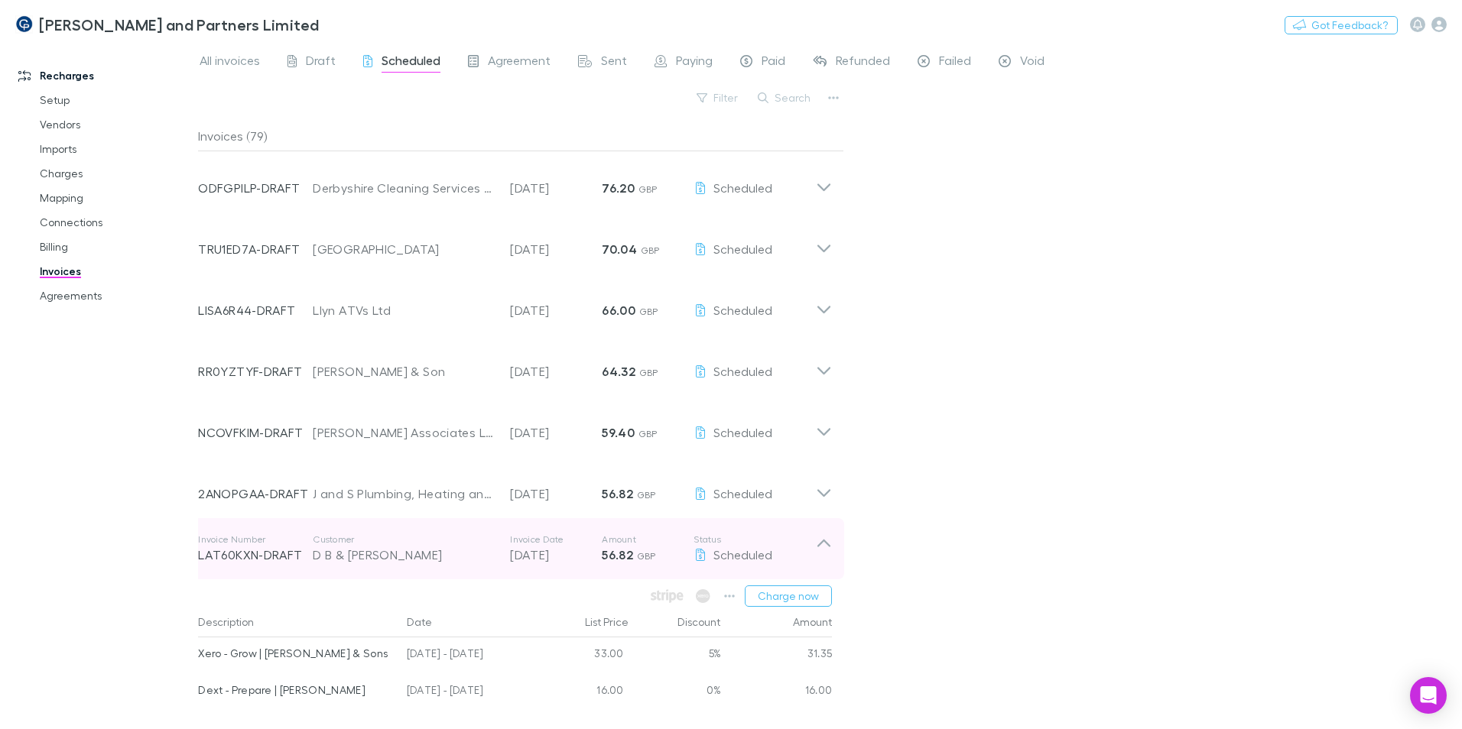
scroll to position [382, 0]
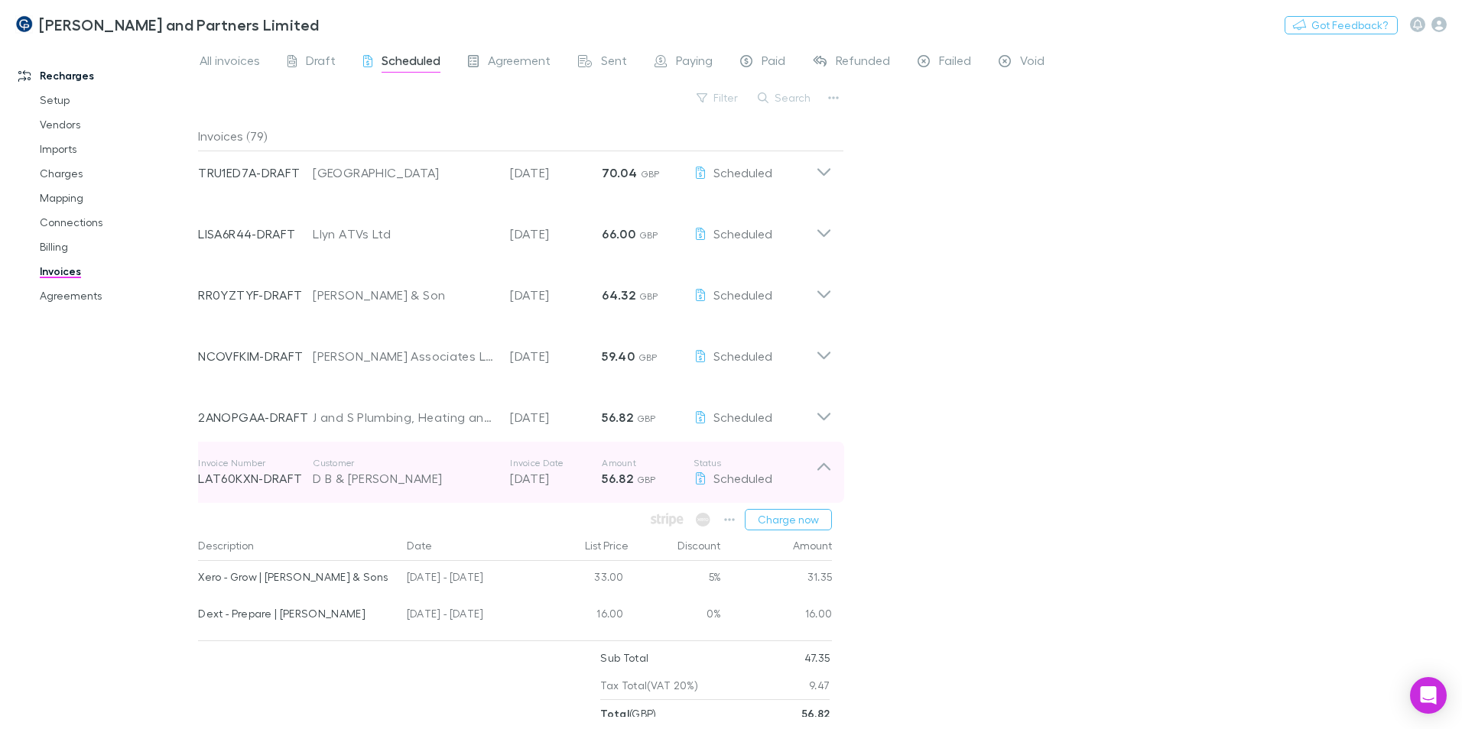
click at [395, 482] on div "D B & [PERSON_NAME]" at bounding box center [404, 478] width 182 height 18
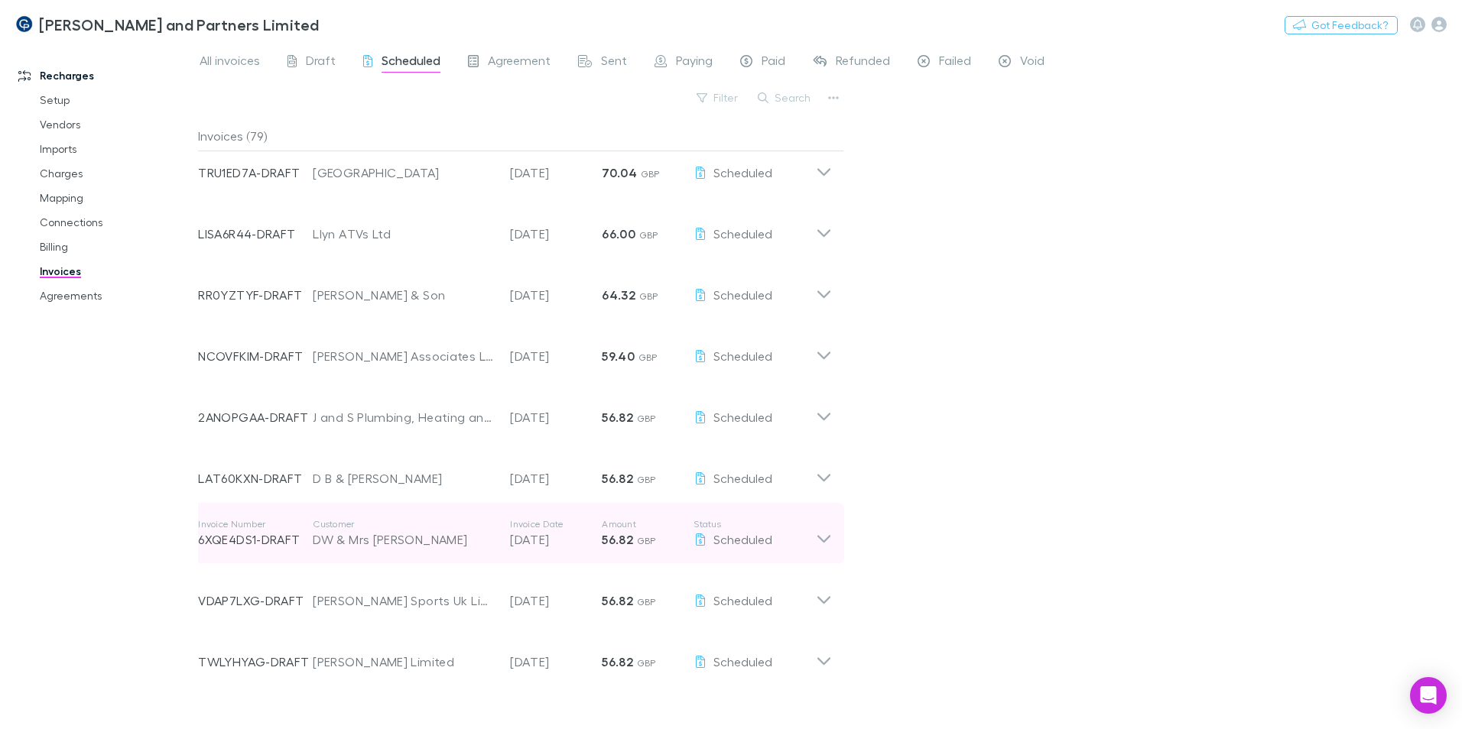
click at [378, 539] on div "DW & Mrs [PERSON_NAME]" at bounding box center [404, 540] width 182 height 18
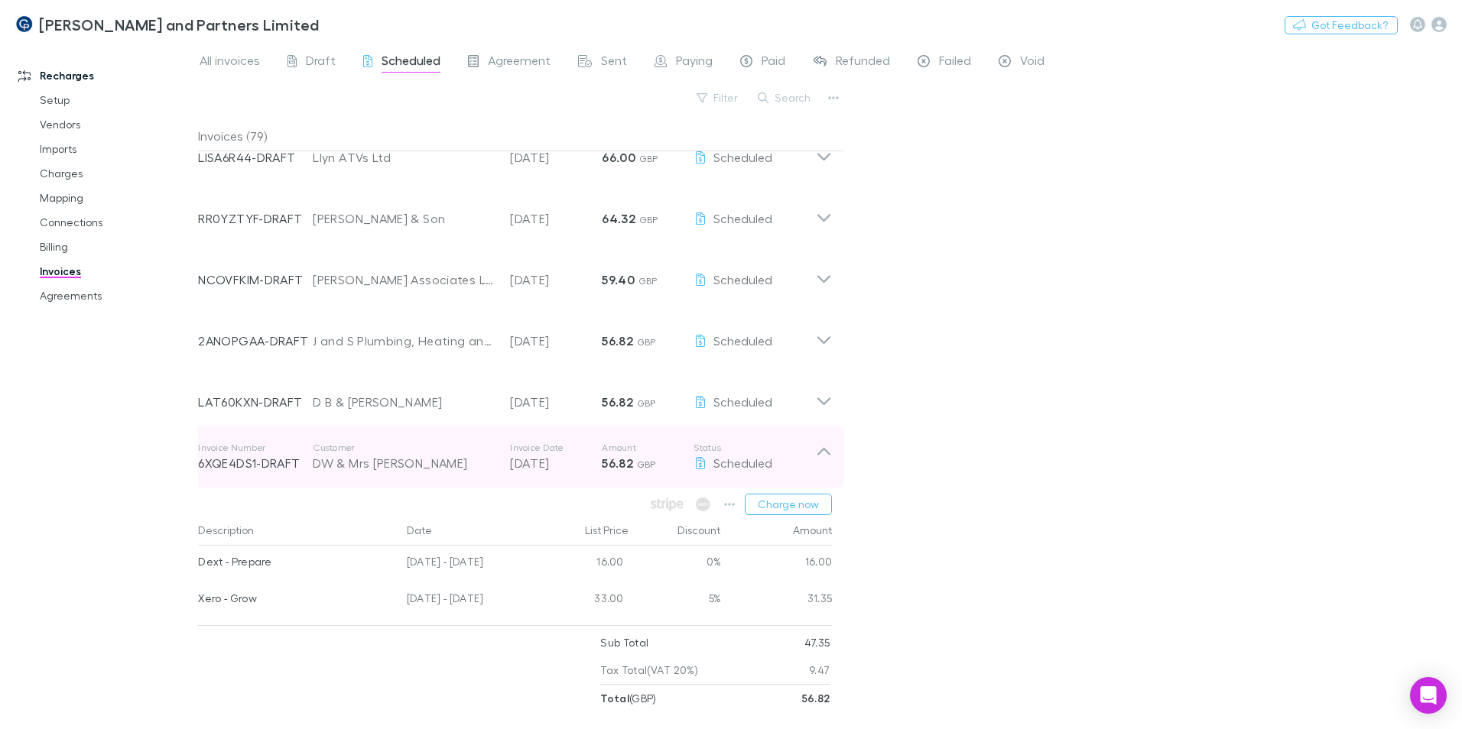
scroll to position [535, 0]
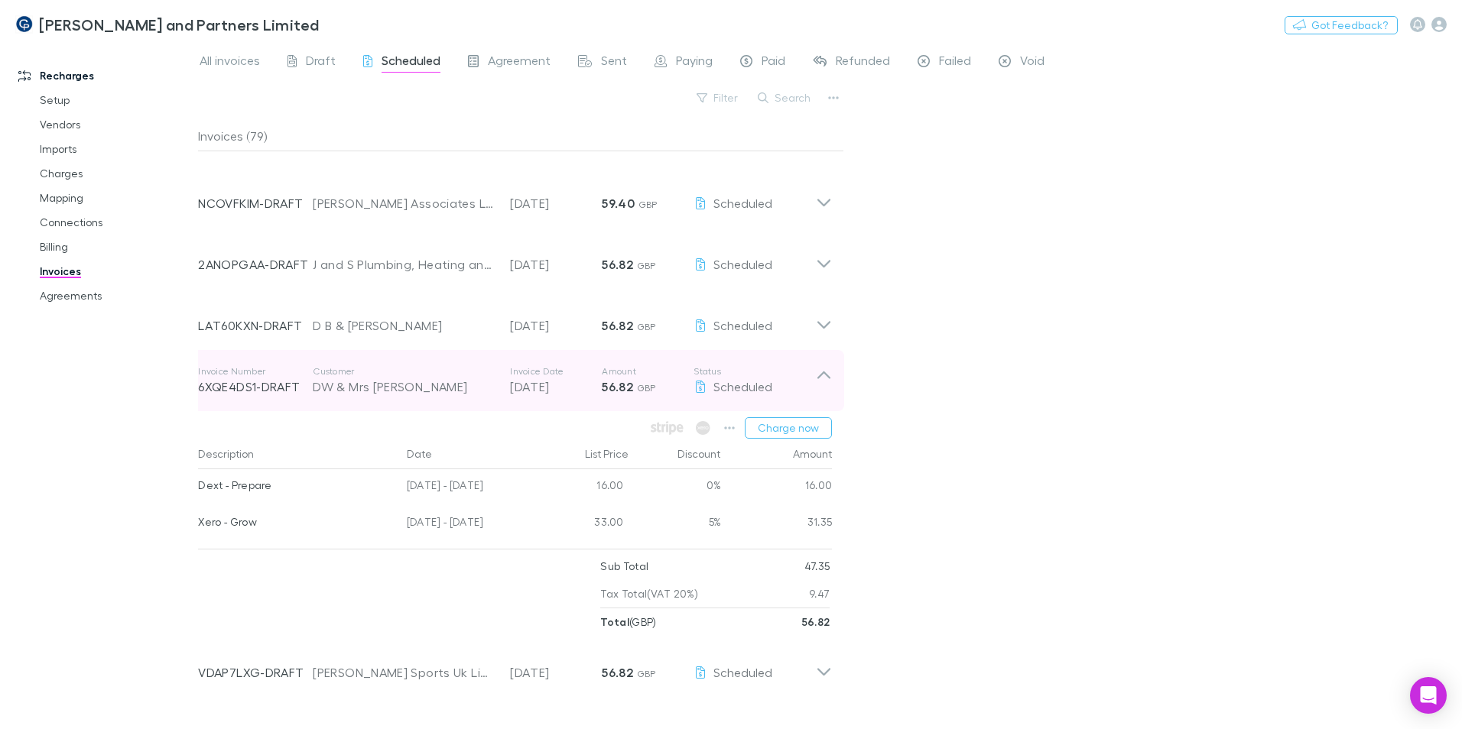
click at [380, 393] on div "DW & Mrs [PERSON_NAME]" at bounding box center [404, 387] width 182 height 18
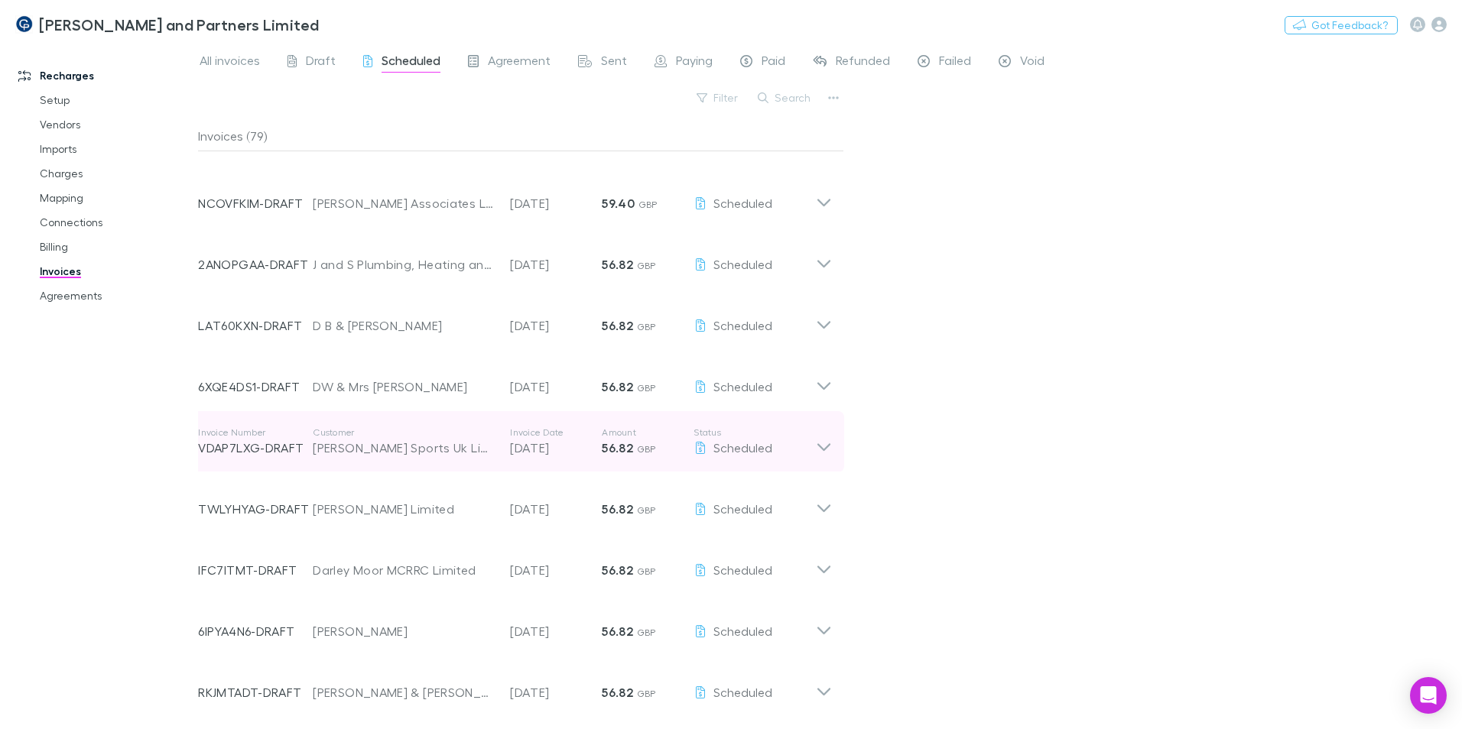
click at [391, 446] on div "[PERSON_NAME] Sports Uk Limited" at bounding box center [404, 448] width 182 height 18
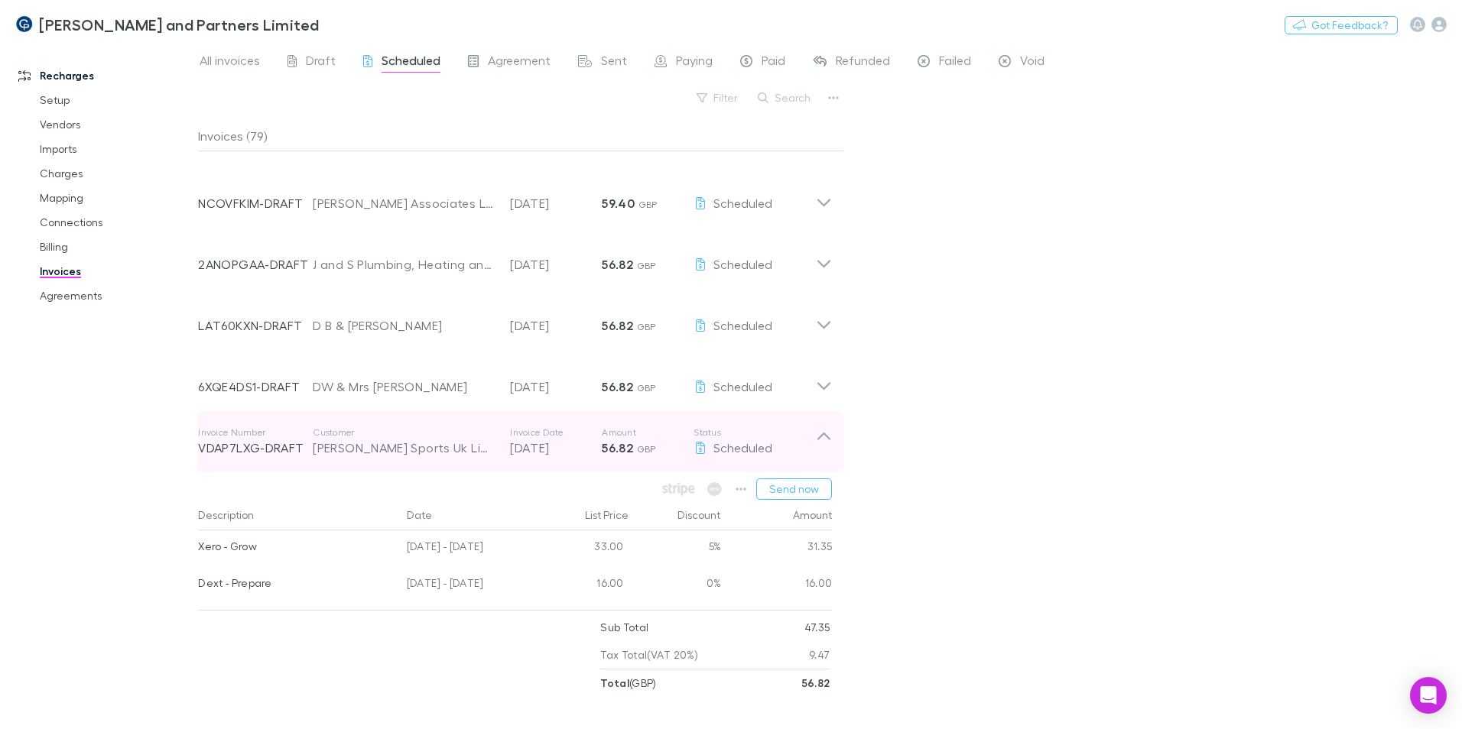
click at [384, 452] on div "[PERSON_NAME] Sports Uk Limited" at bounding box center [404, 448] width 182 height 18
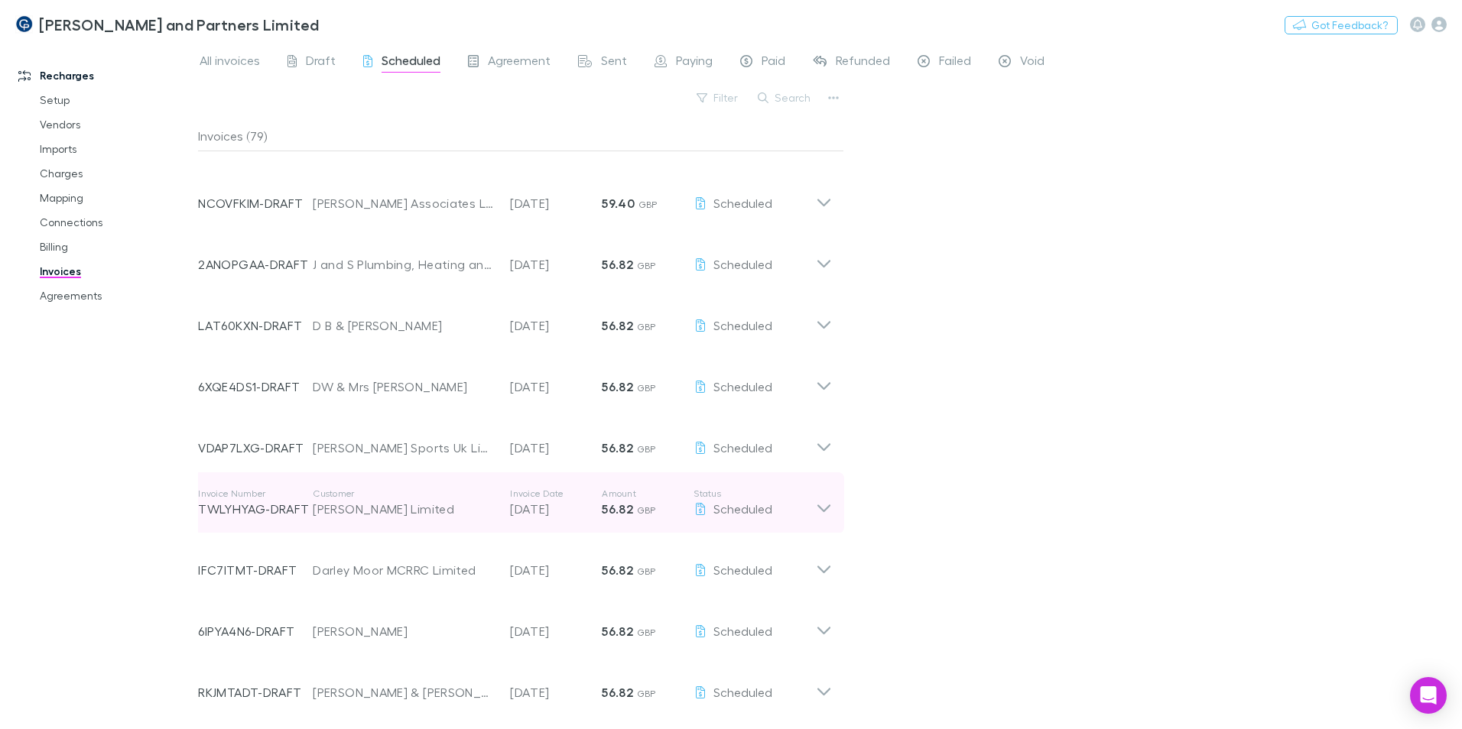
click at [376, 510] on div "[PERSON_NAME] Limited" at bounding box center [404, 509] width 182 height 18
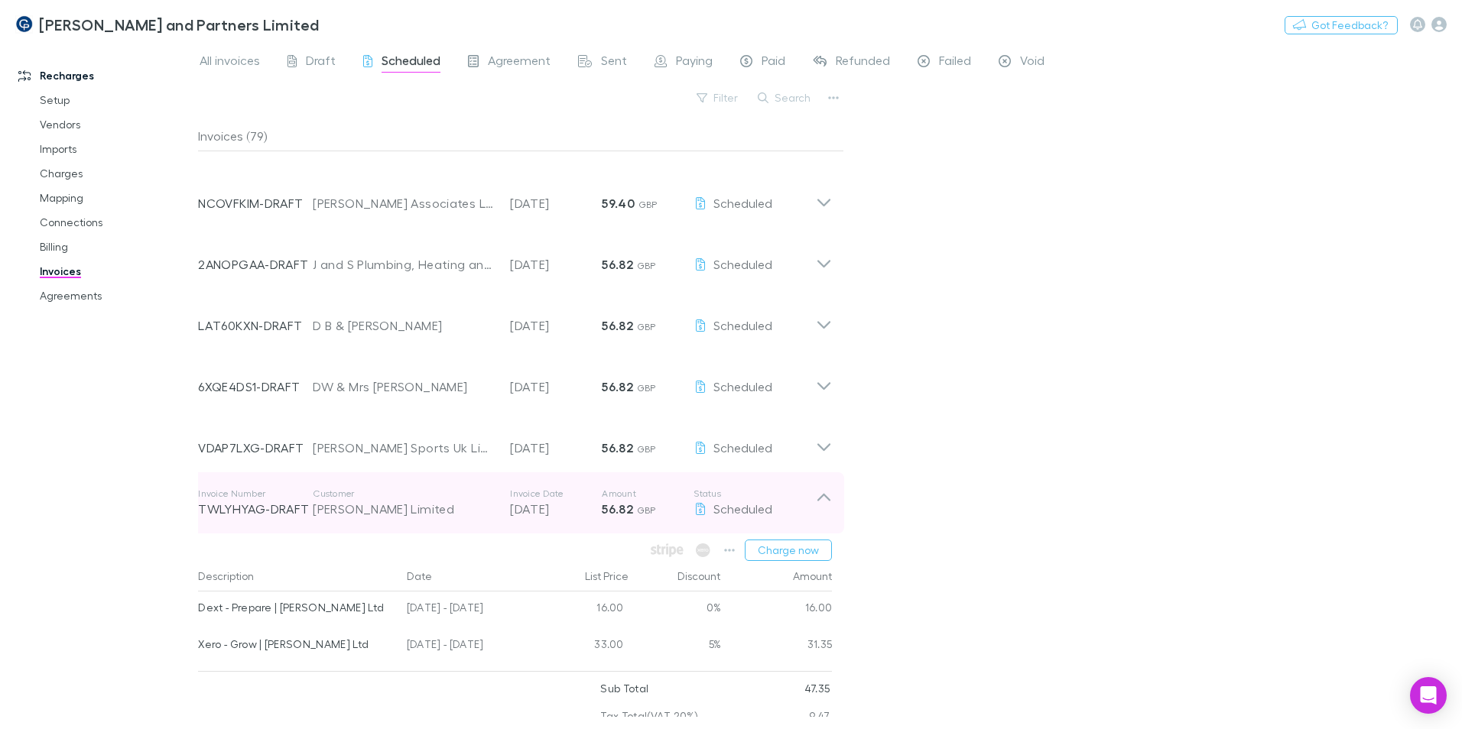
click at [375, 510] on div "[PERSON_NAME] Limited" at bounding box center [404, 509] width 182 height 18
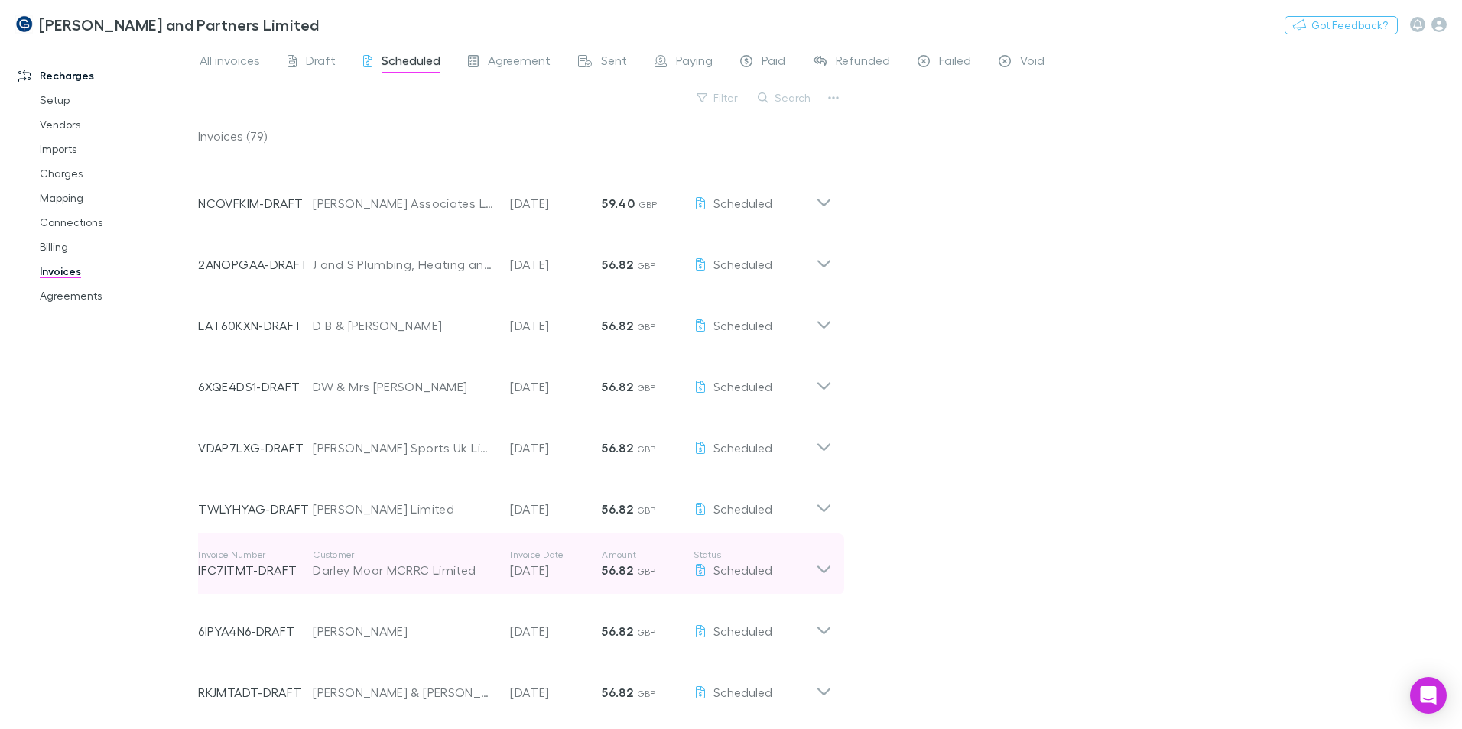
click at [378, 559] on p "Customer" at bounding box center [404, 555] width 182 height 12
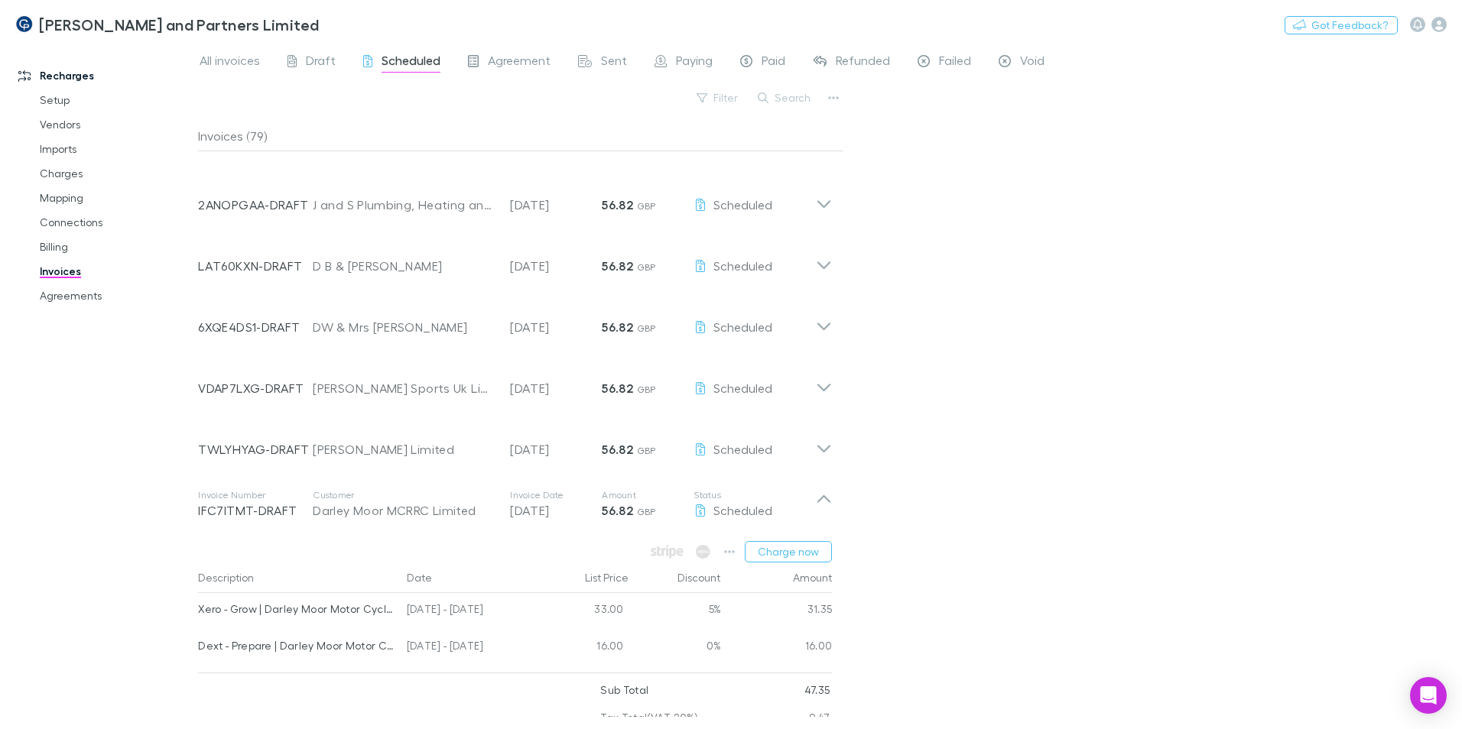
scroll to position [612, 0]
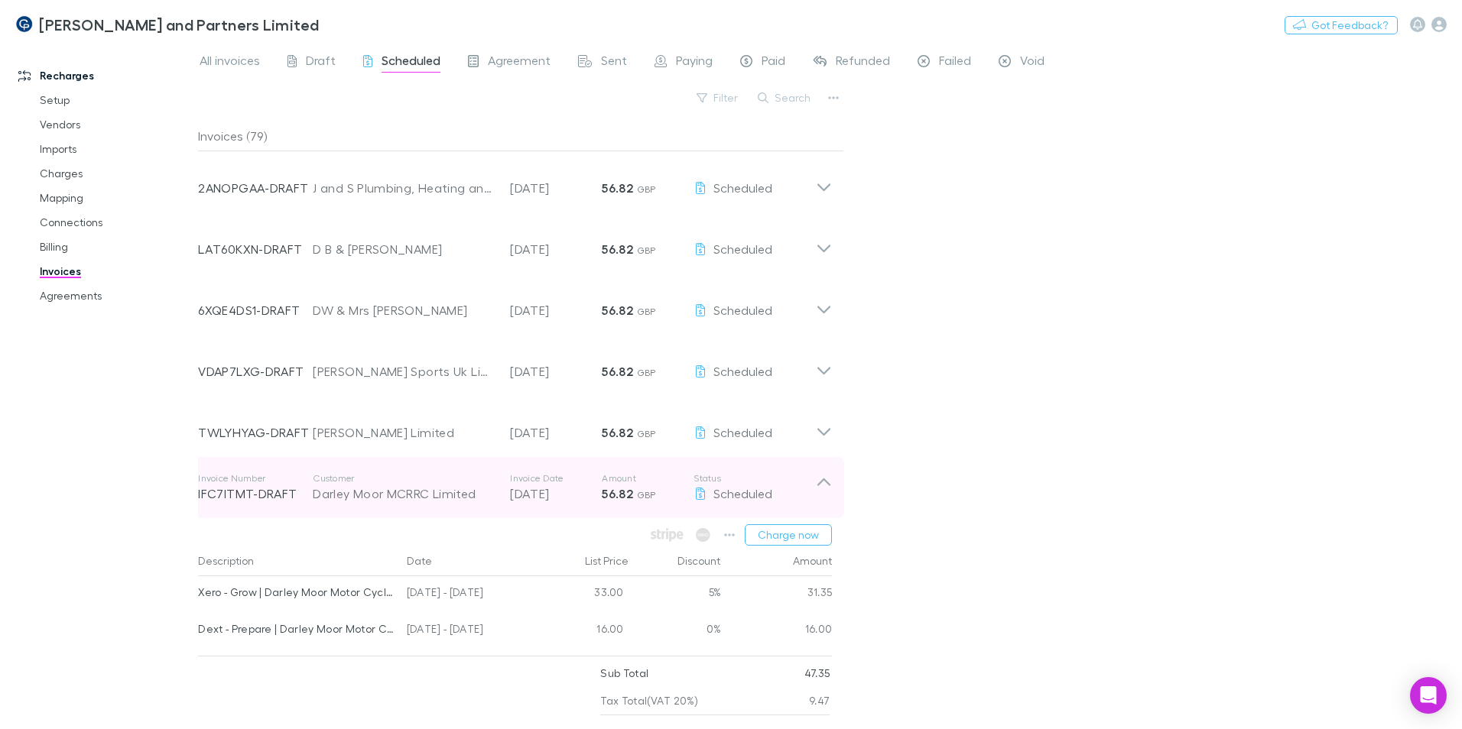
click at [370, 495] on div "Darley Moor MCRRC Limited" at bounding box center [404, 494] width 182 height 18
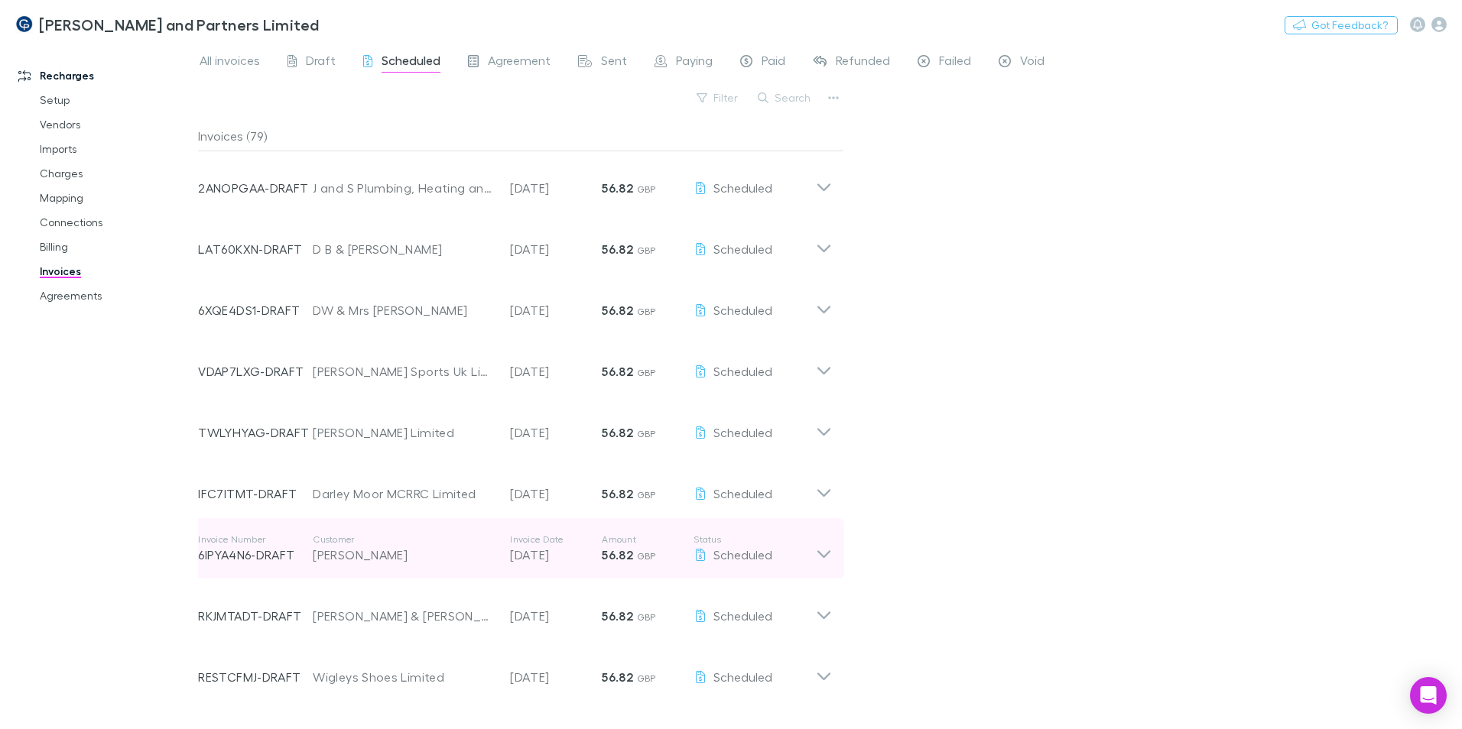
click at [368, 560] on div "[PERSON_NAME]" at bounding box center [404, 555] width 182 height 18
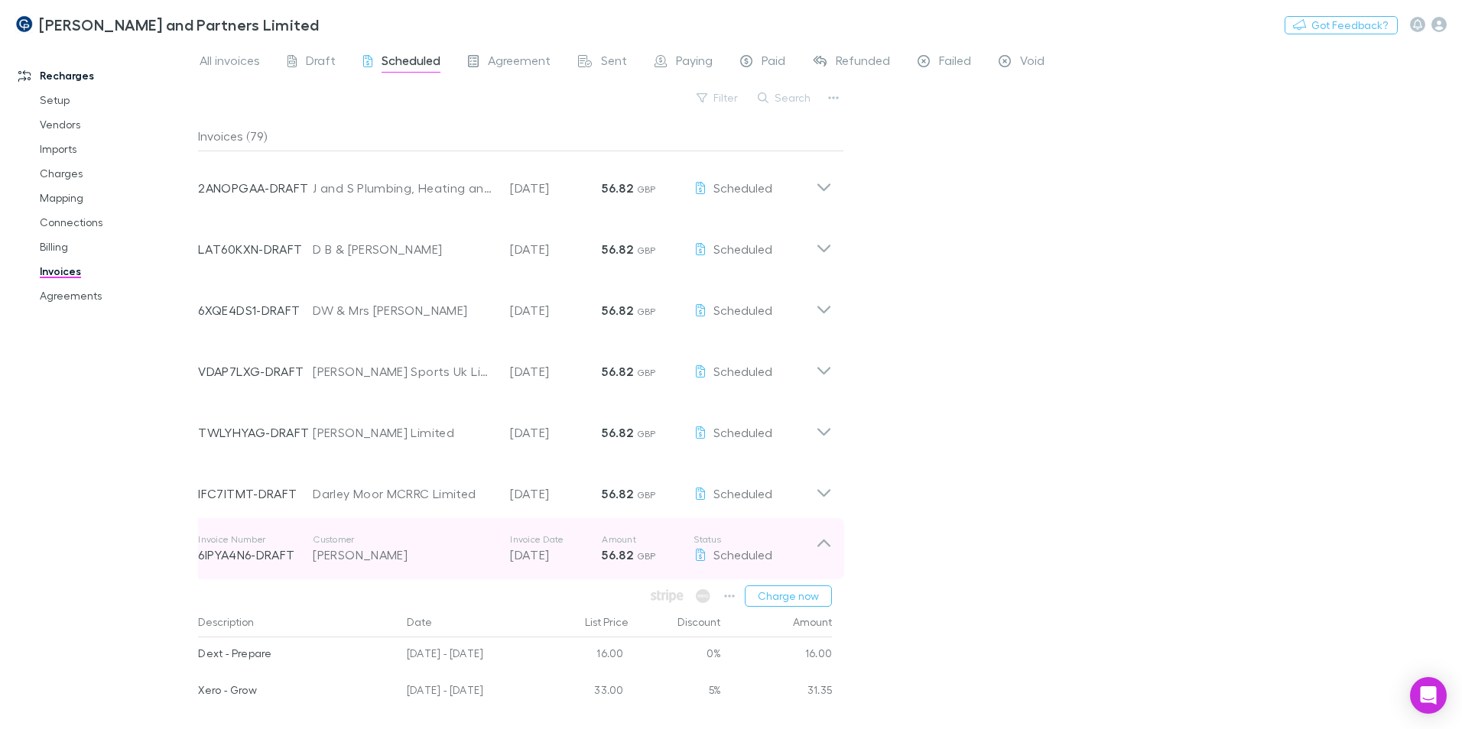
scroll to position [688, 0]
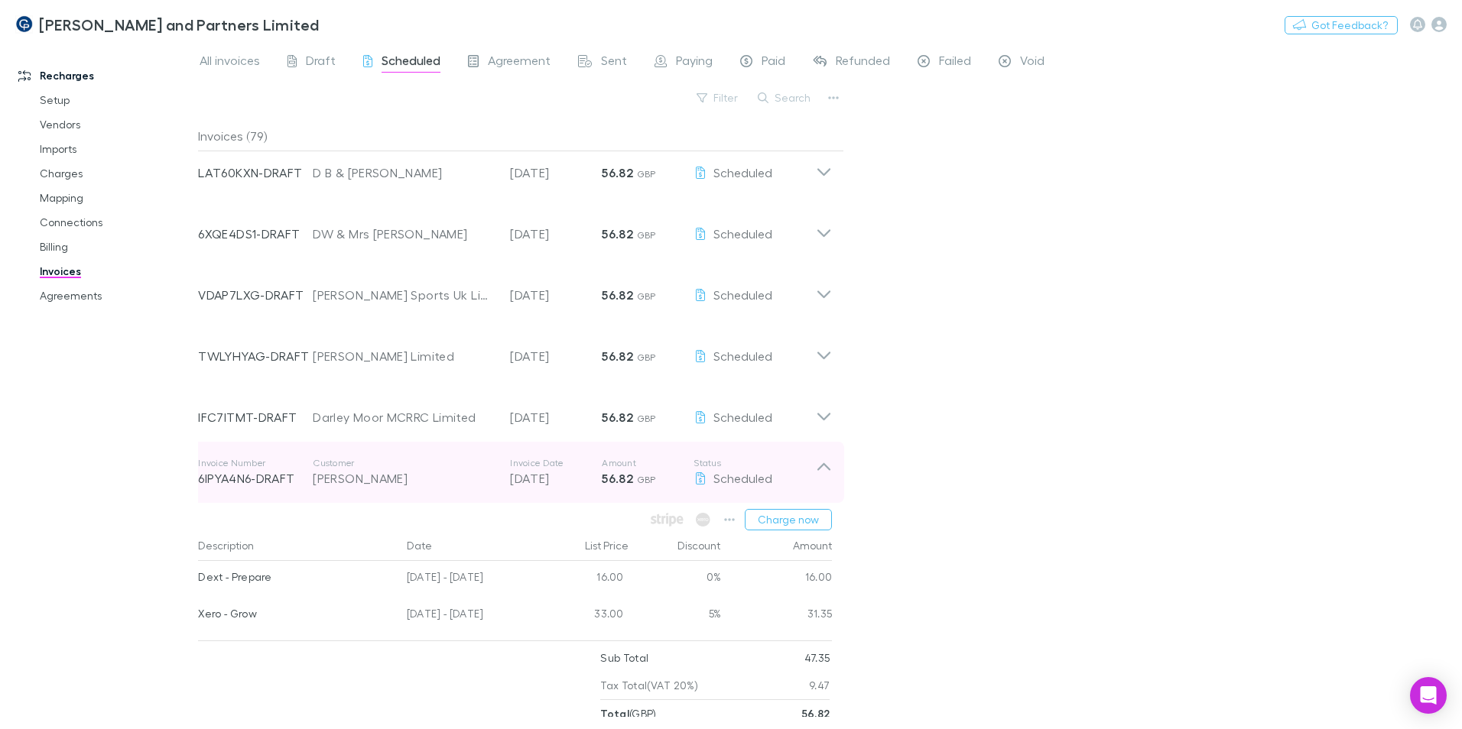
click at [371, 482] on div "[PERSON_NAME]" at bounding box center [404, 478] width 182 height 18
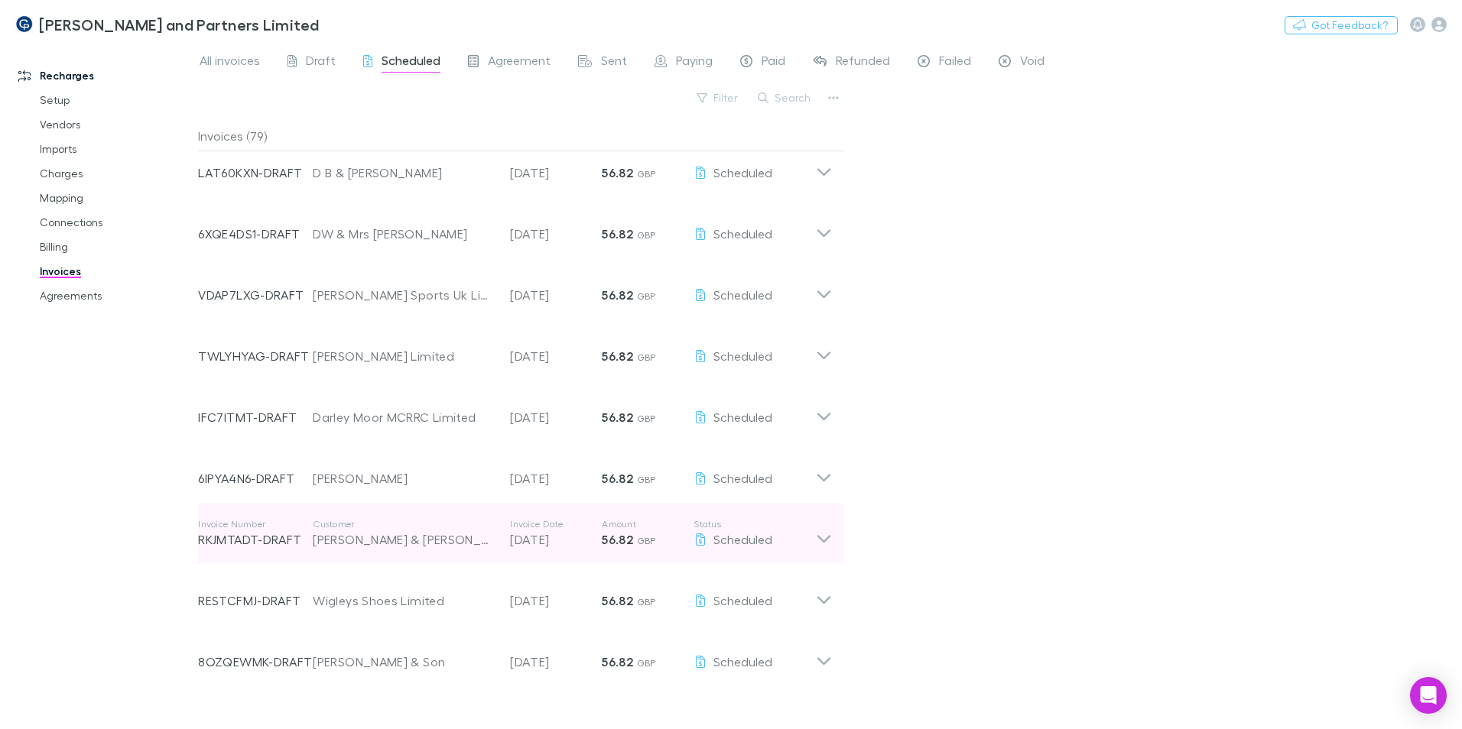
click at [375, 537] on div "[PERSON_NAME] & [PERSON_NAME] Ltd" at bounding box center [404, 540] width 182 height 18
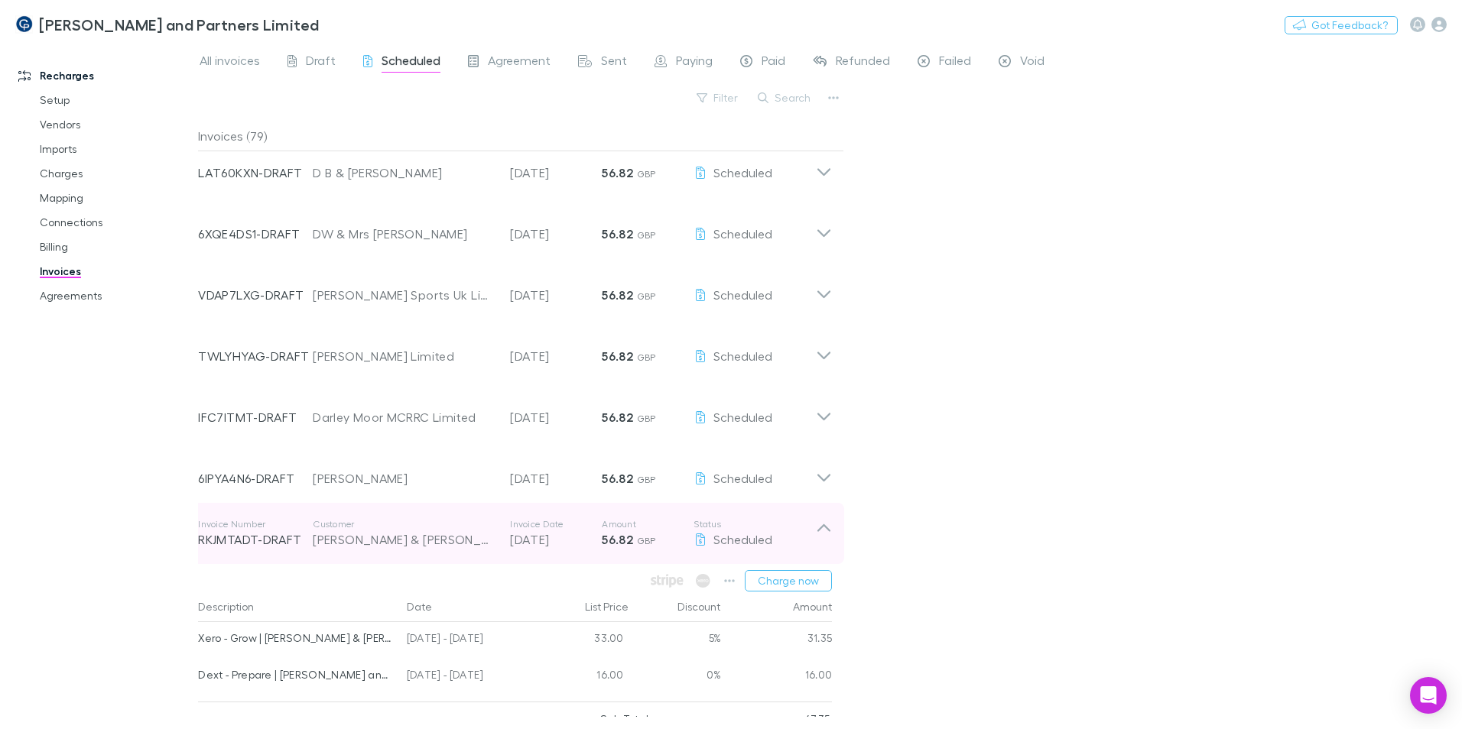
scroll to position [765, 0]
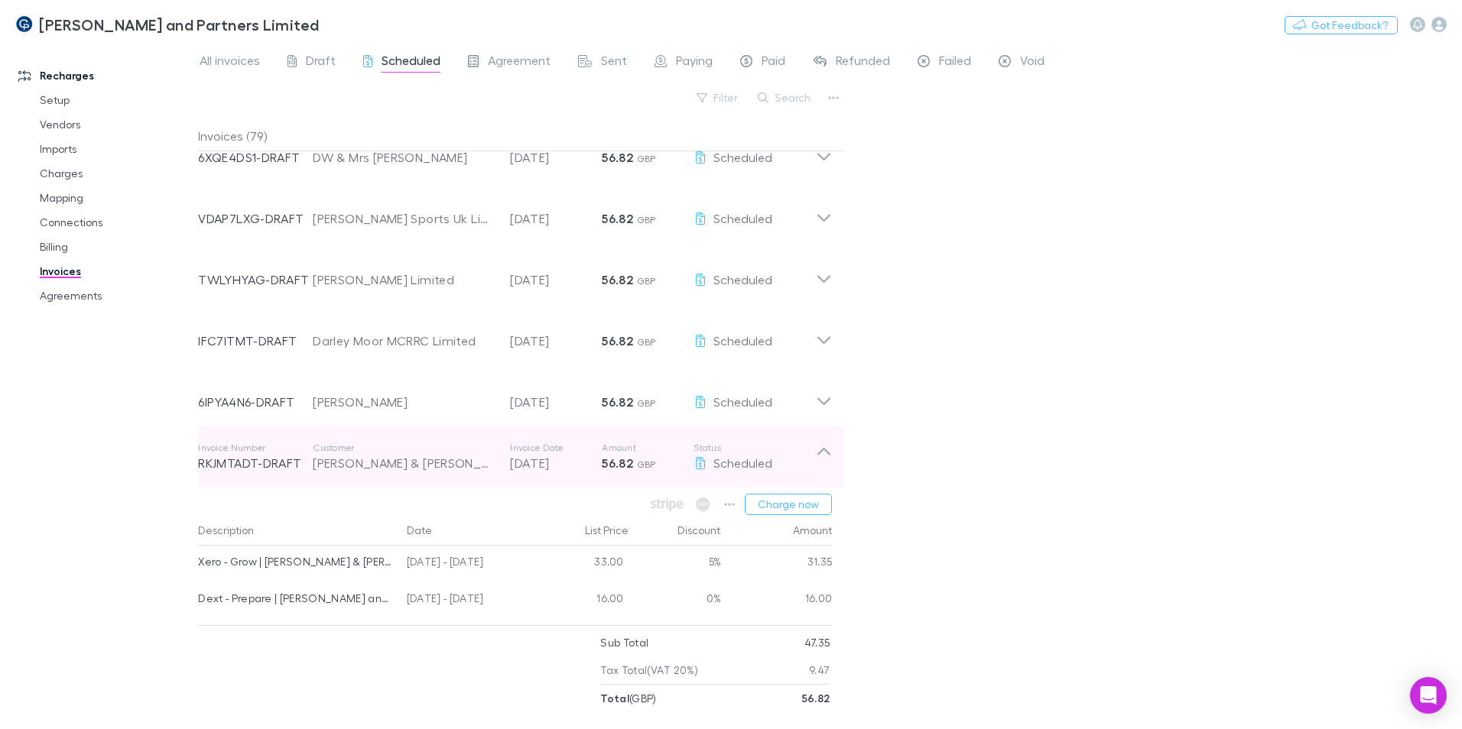
click at [376, 466] on div "[PERSON_NAME] & [PERSON_NAME] Ltd" at bounding box center [404, 463] width 182 height 18
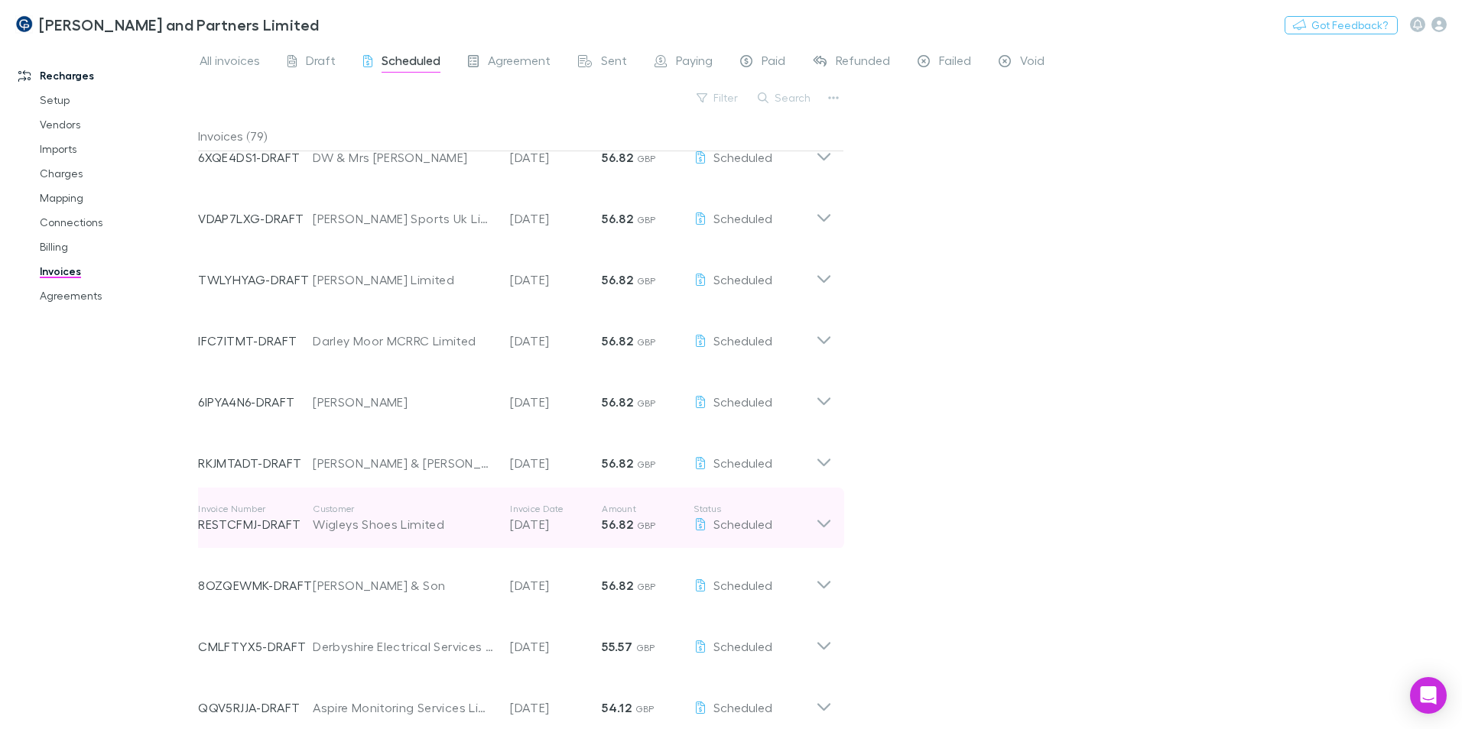
click at [383, 524] on div "Wigleys Shoes Limited" at bounding box center [404, 524] width 182 height 18
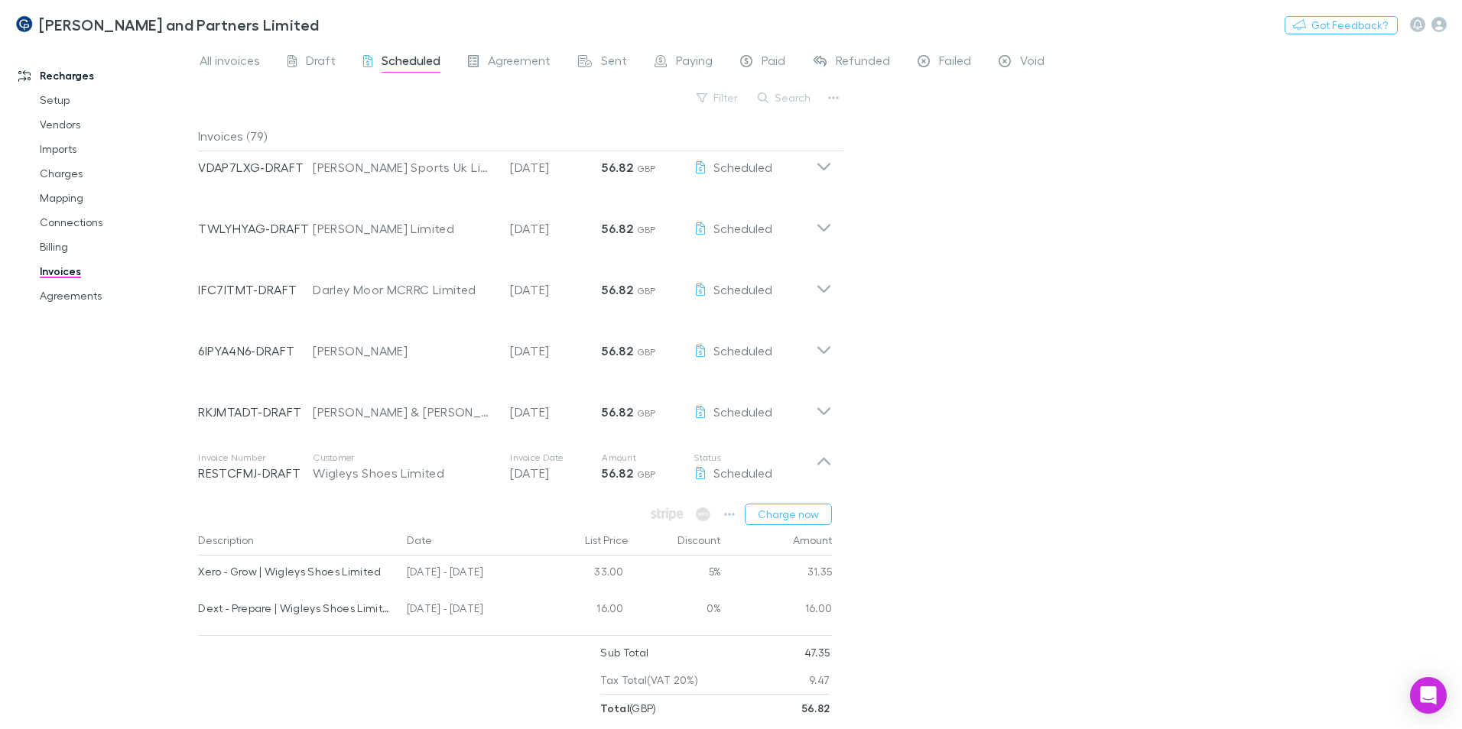
scroll to position [841, 0]
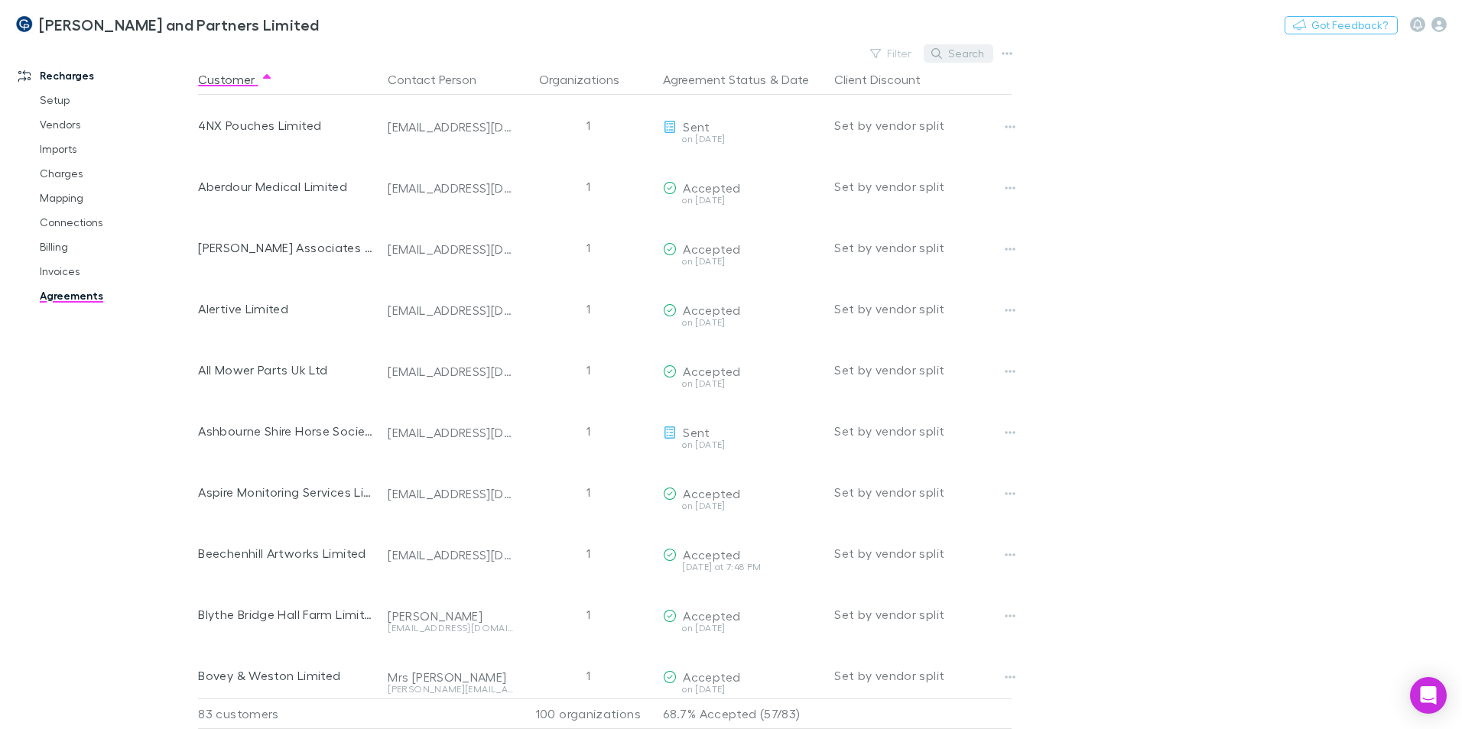
click at [957, 49] on button "Search" at bounding box center [959, 53] width 70 height 18
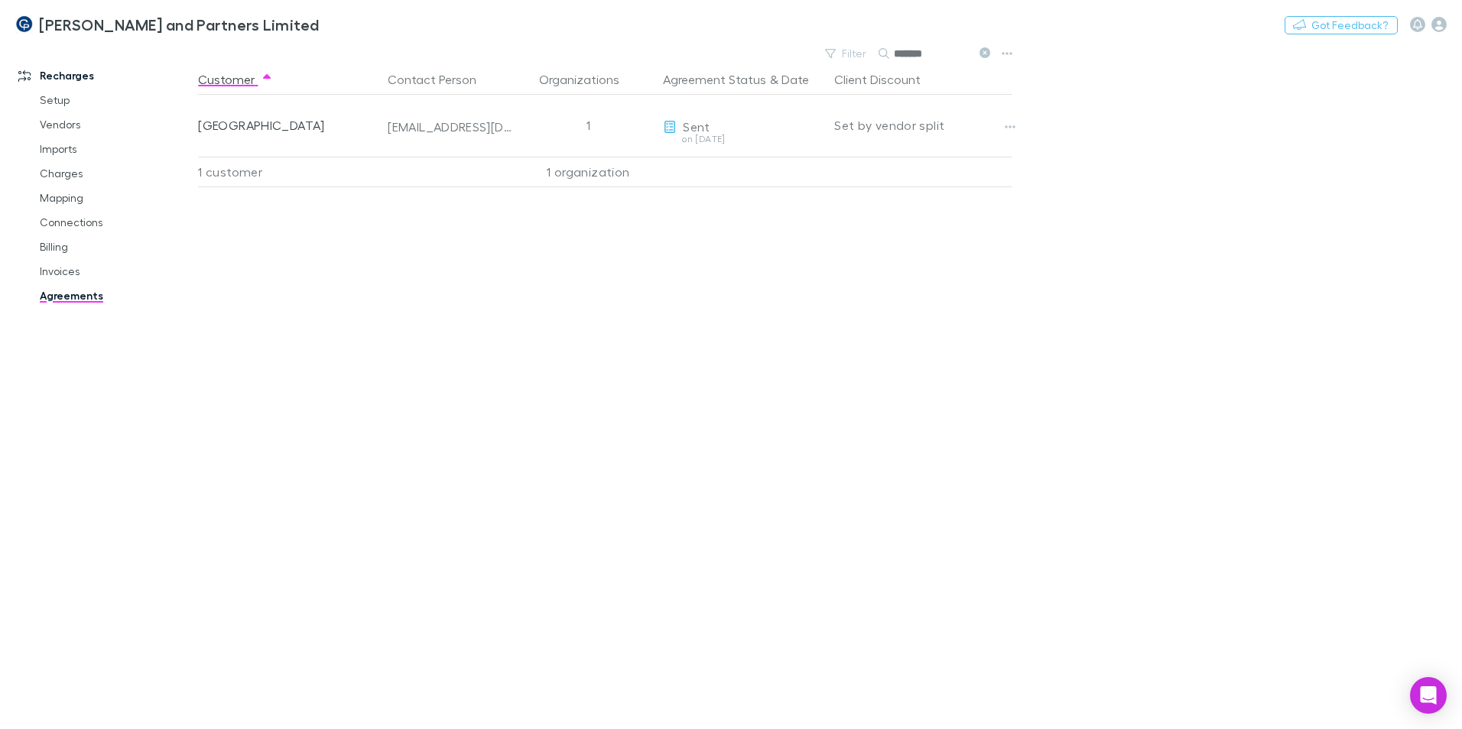
type input "*******"
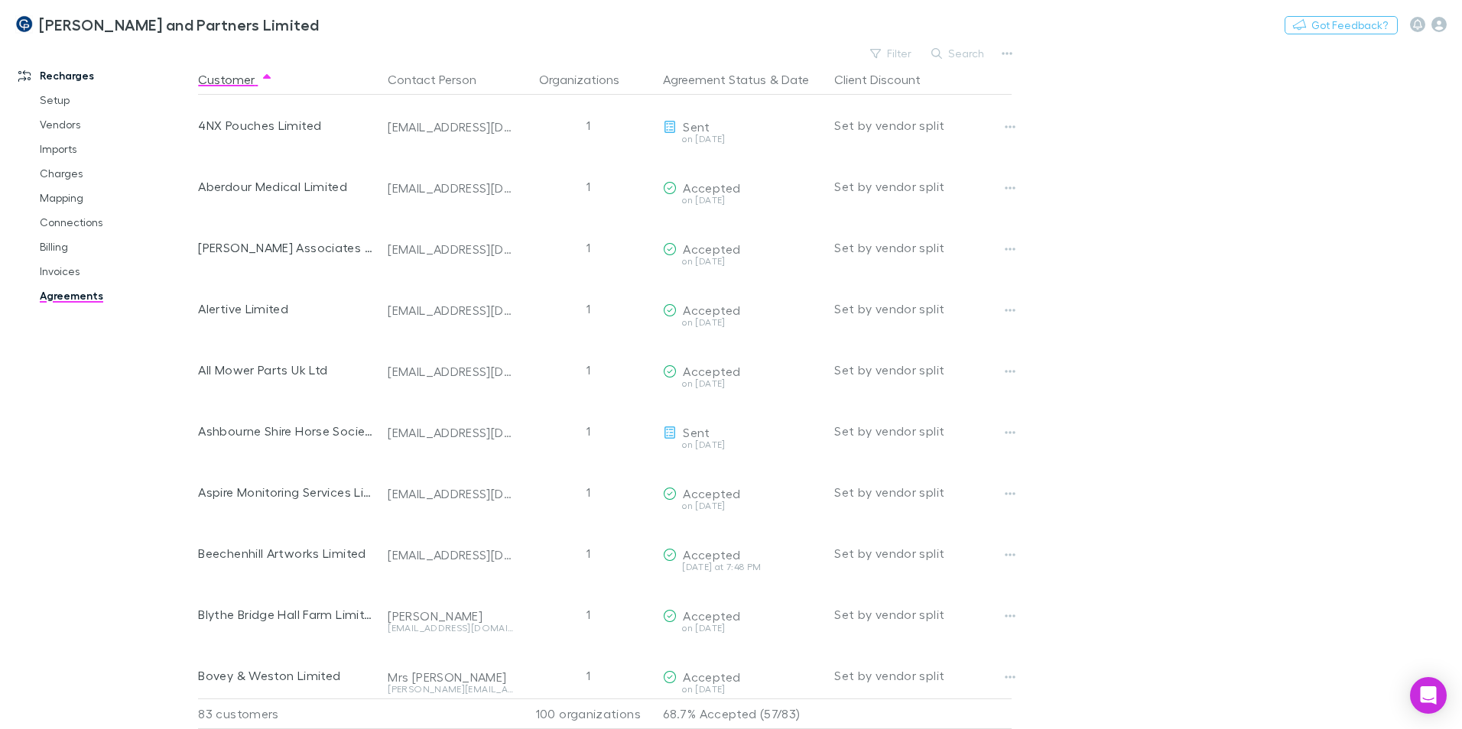
click at [969, 55] on button "Search" at bounding box center [959, 53] width 70 height 18
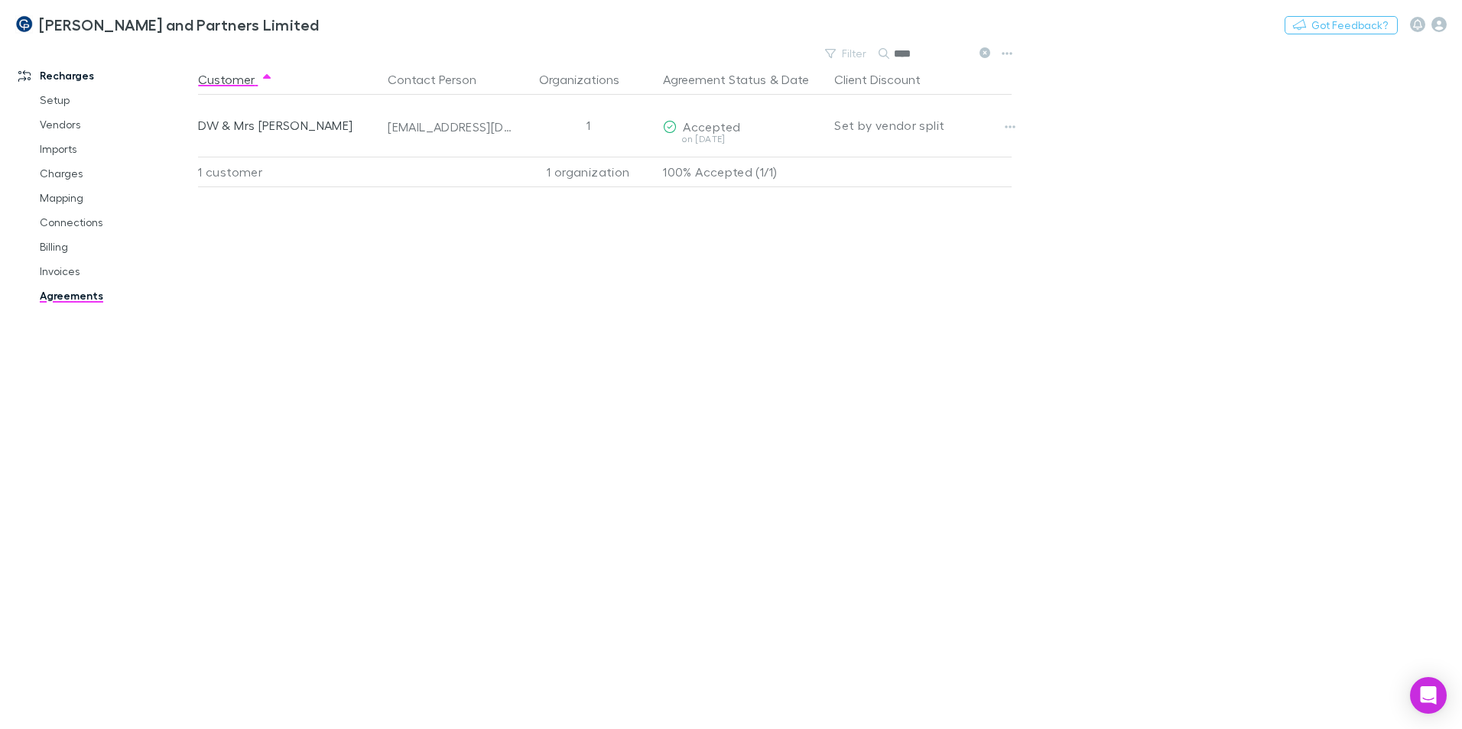
type input "****"
